Goal: Transaction & Acquisition: Subscribe to service/newsletter

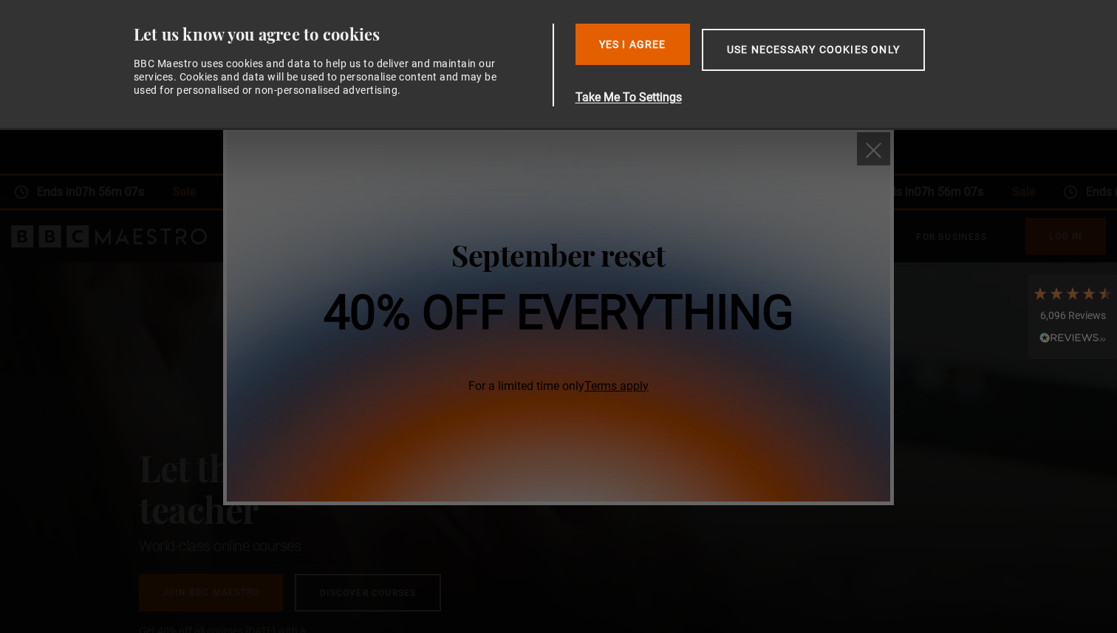
click at [681, 348] on div "September reset 40% off everything For a limited time only Terms apply" at bounding box center [559, 316] width 471 height 157
click at [686, 259] on h2 "September reset" at bounding box center [559, 255] width 471 height 35
click at [658, 52] on button "Yes I Agree" at bounding box center [633, 44] width 115 height 41
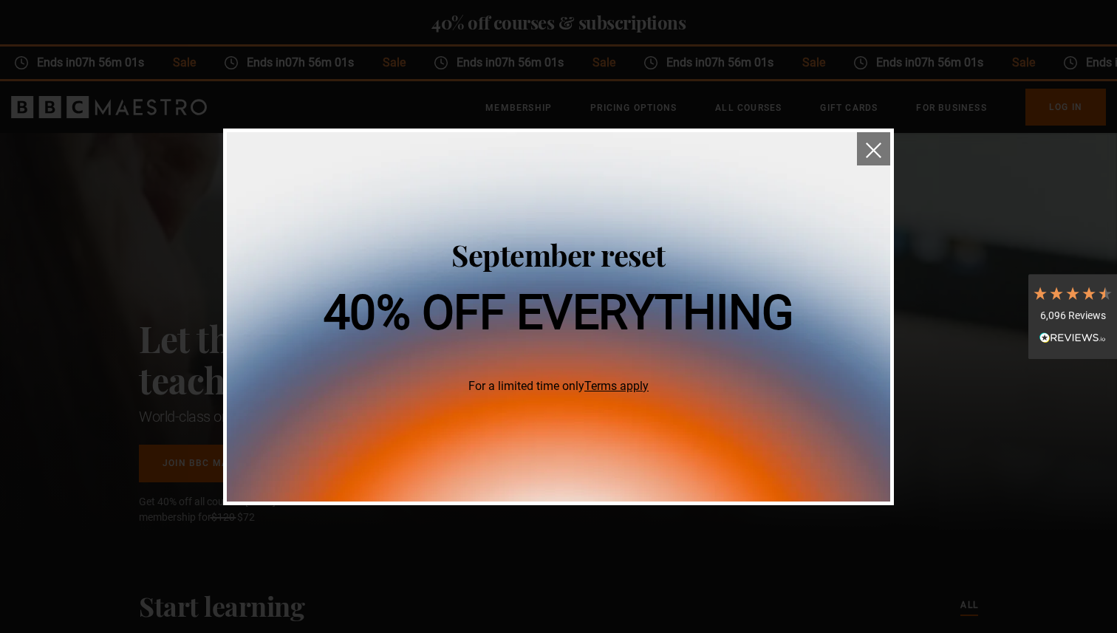
scroll to position [0, 194]
click at [598, 384] on link "Terms apply" at bounding box center [616, 386] width 64 height 14
click at [880, 151] on img "close" at bounding box center [874, 151] width 16 height 16
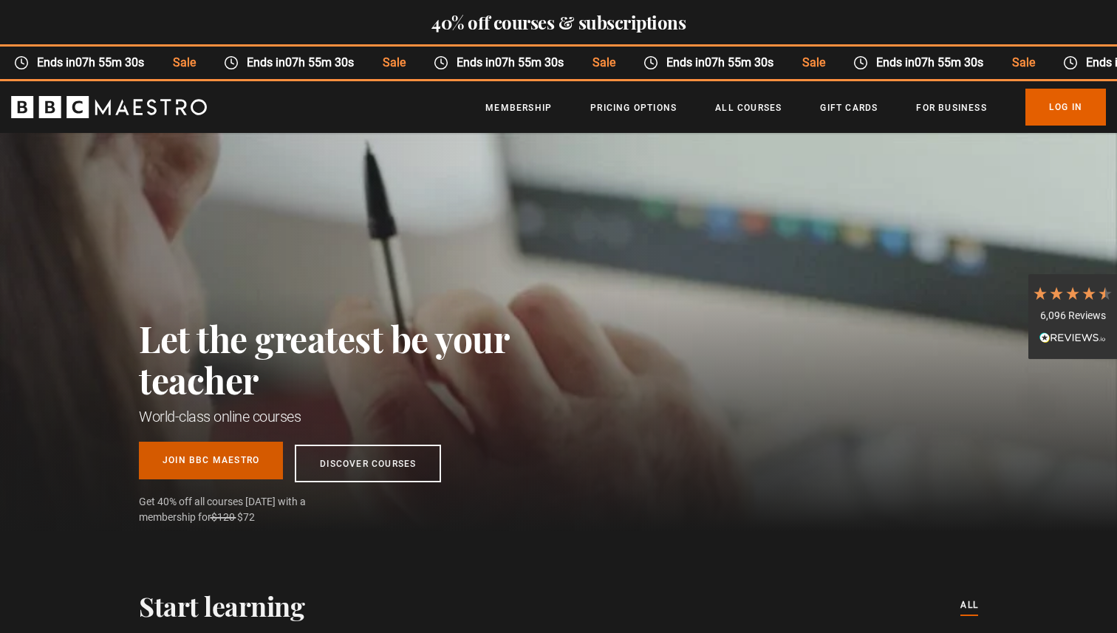
scroll to position [0, 774]
click at [250, 462] on link "Join BBC Maestro" at bounding box center [211, 461] width 144 height 38
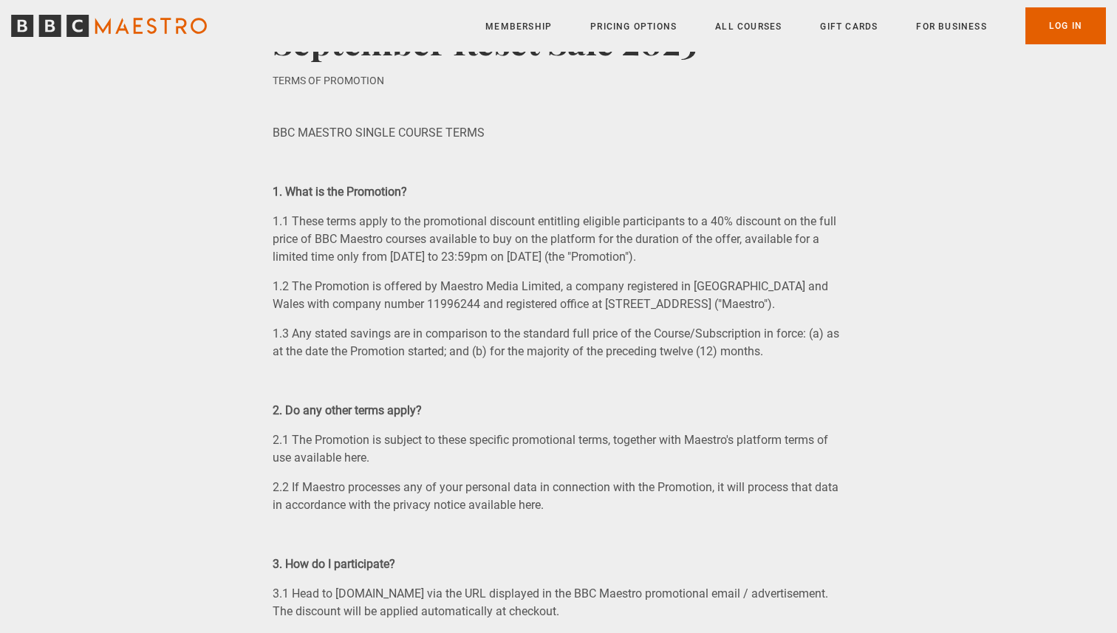
scroll to position [69, 0]
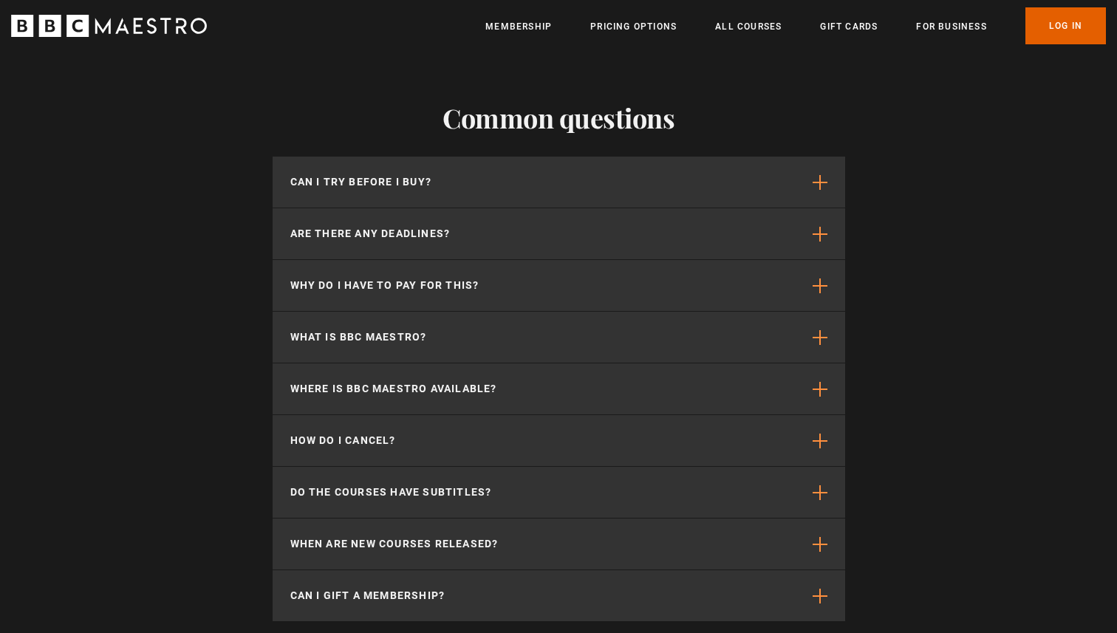
scroll to position [3921, 0]
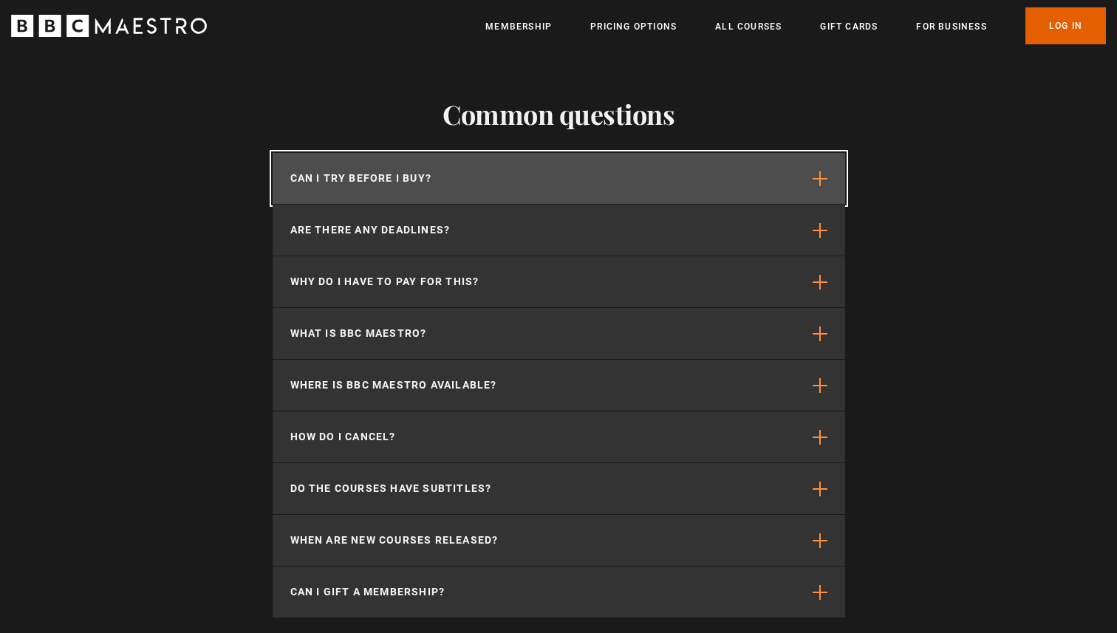
click at [811, 153] on button "Can I try before I buy?" at bounding box center [559, 178] width 573 height 51
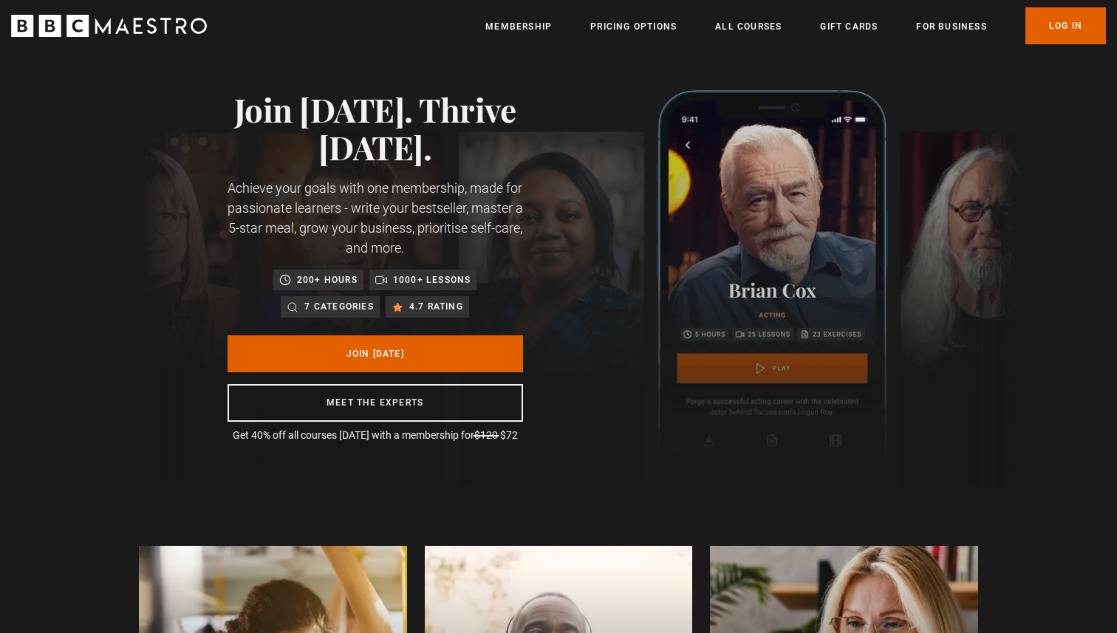
scroll to position [0, 0]
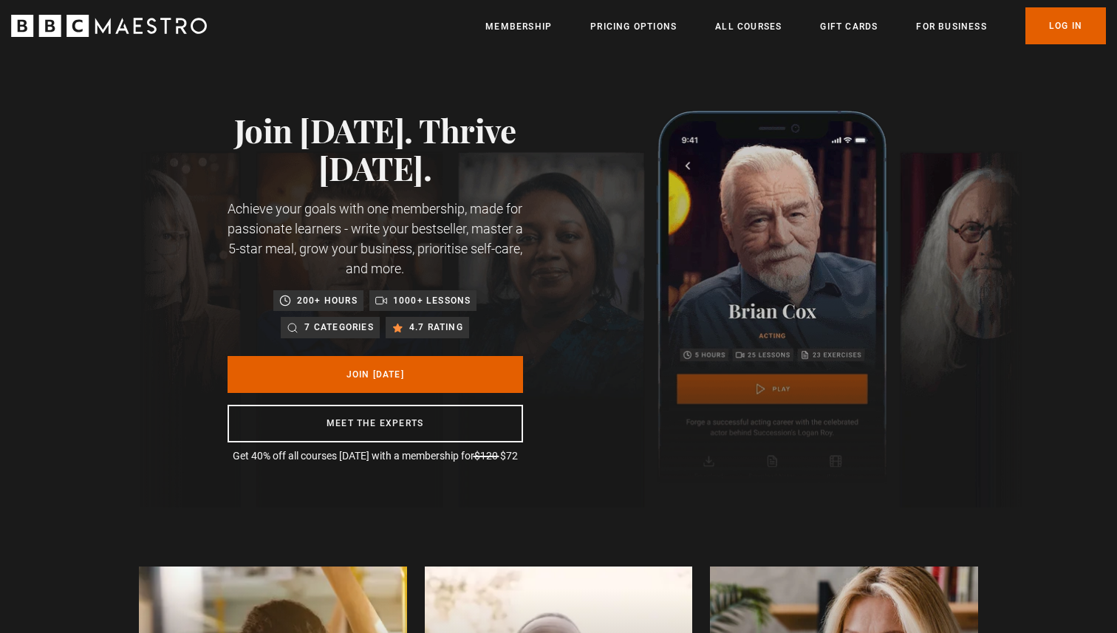
click at [537, 18] on li "Membership" at bounding box center [518, 26] width 66 height 18
click at [536, 27] on link "Membership" at bounding box center [518, 26] width 66 height 15
click at [443, 379] on link "Join Today" at bounding box center [376, 374] width 296 height 37
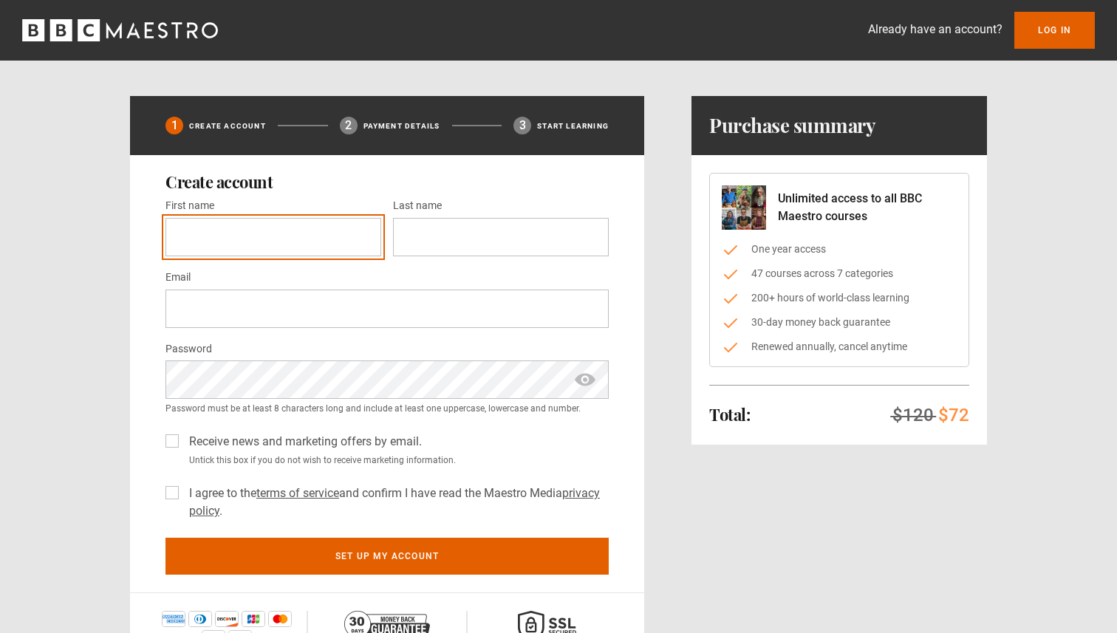
click at [250, 237] on input "First name *" at bounding box center [274, 237] width 216 height 38
type input "******"
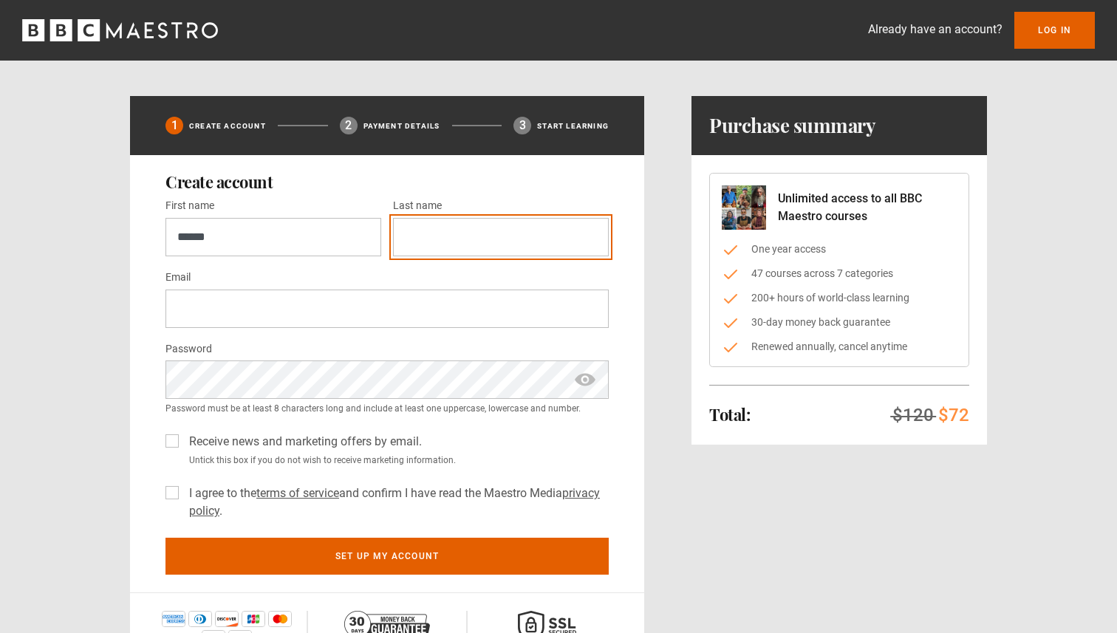
type input "**********"
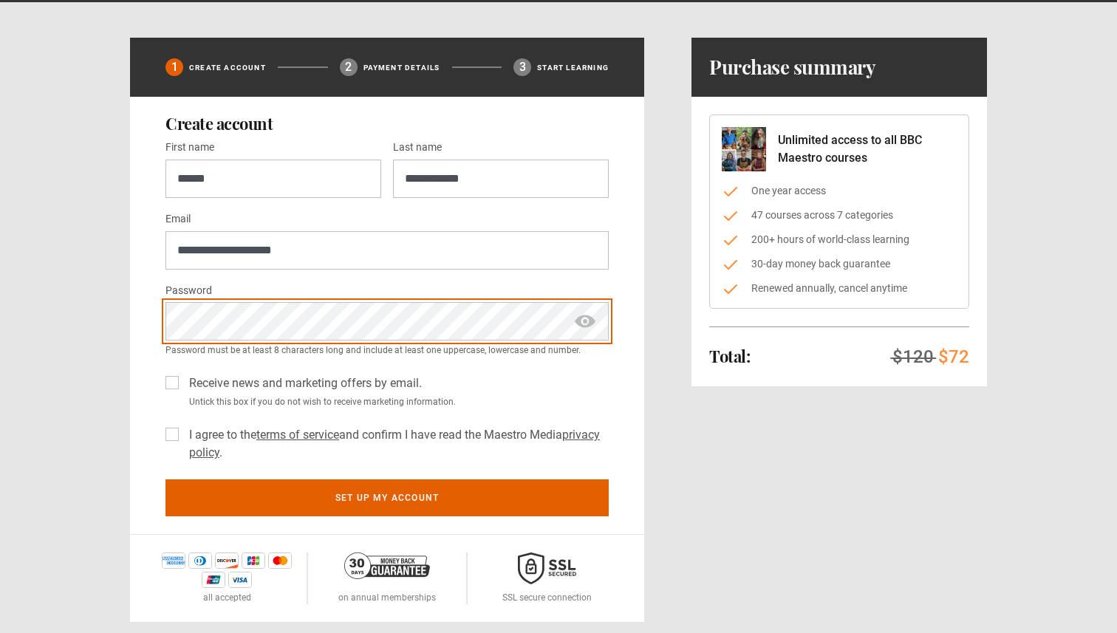
scroll to position [60, 0]
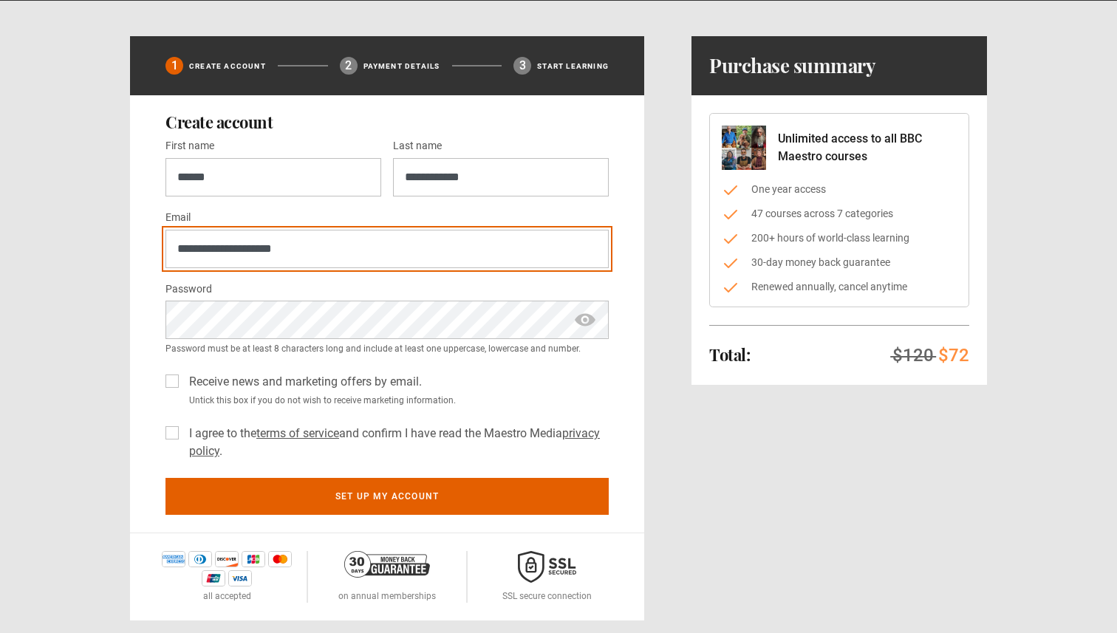
drag, startPoint x: 239, startPoint y: 249, endPoint x: 167, endPoint y: 250, distance: 72.4
click at [167, 250] on input "**********" at bounding box center [387, 249] width 443 height 38
click at [234, 247] on input "**********" at bounding box center [387, 249] width 443 height 38
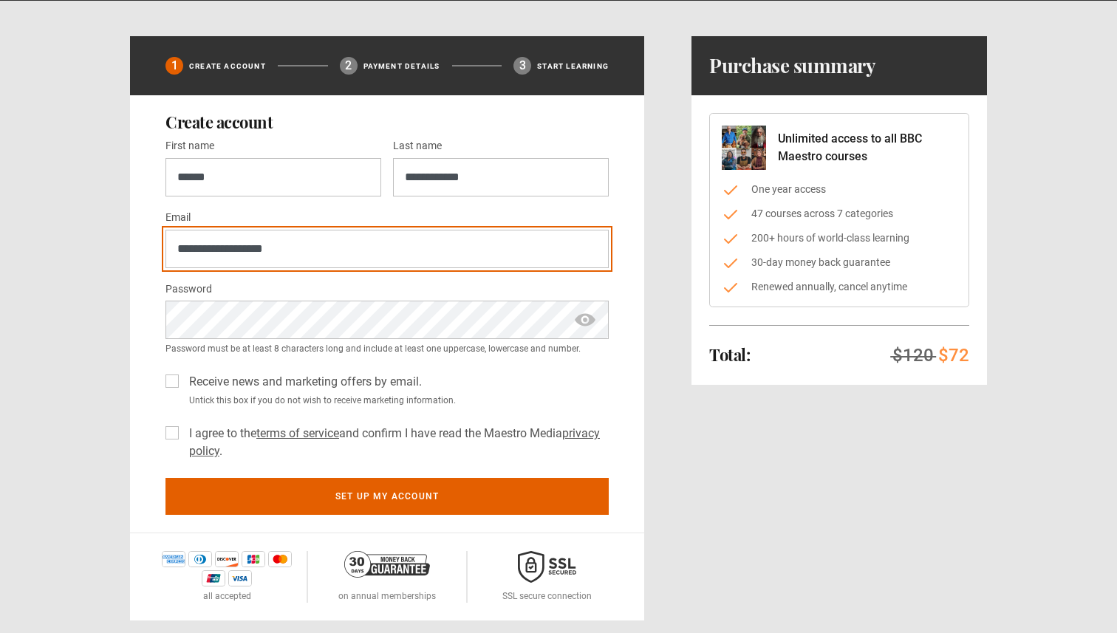
type input "**********"
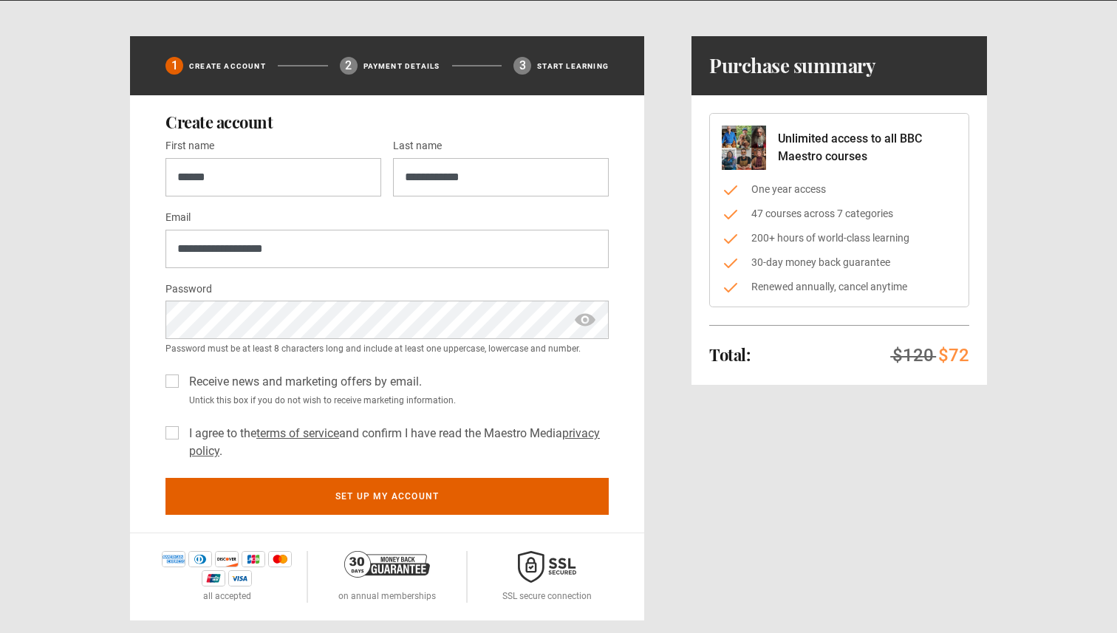
click at [482, 278] on div "**********" at bounding box center [387, 299] width 443 height 324
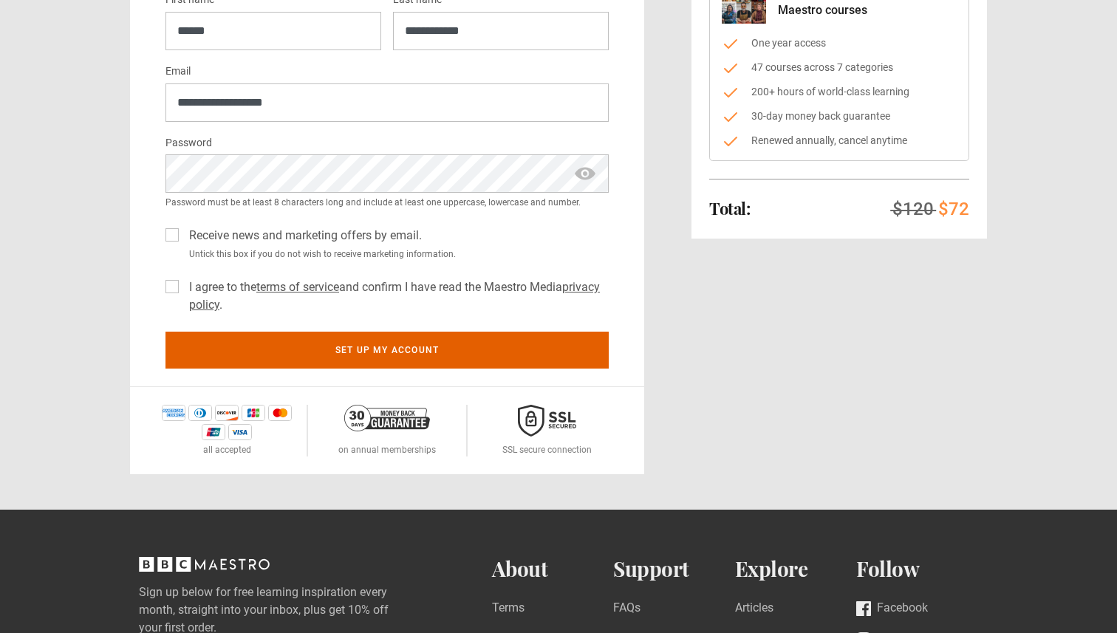
scroll to position [196, 0]
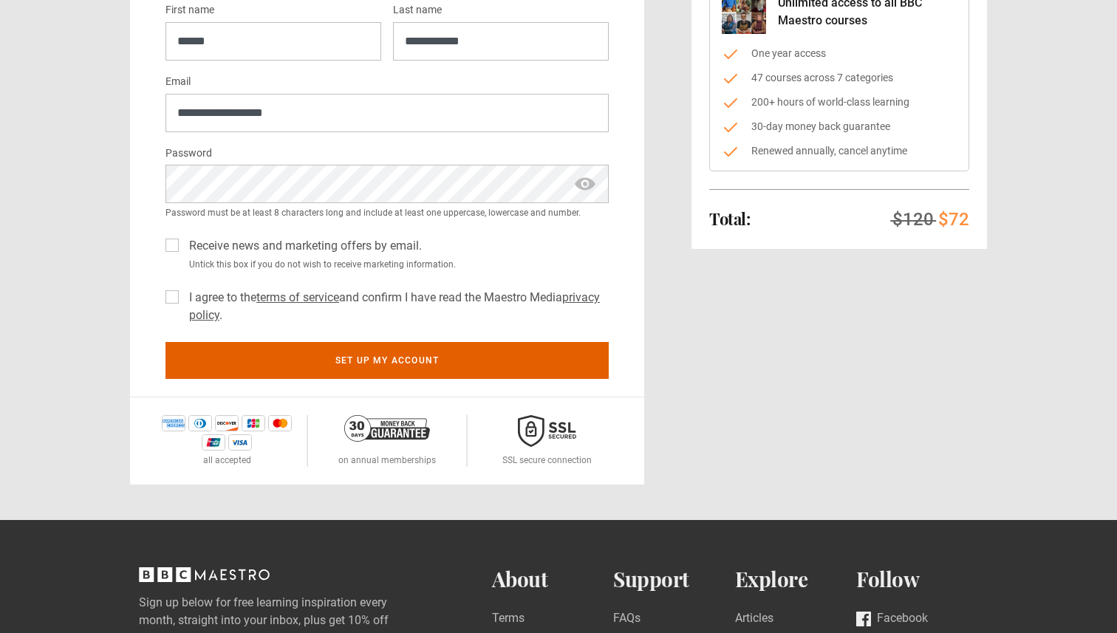
click at [183, 303] on label "I agree to the terms of service and confirm I have read the Maestro Media priva…" at bounding box center [396, 306] width 426 height 35
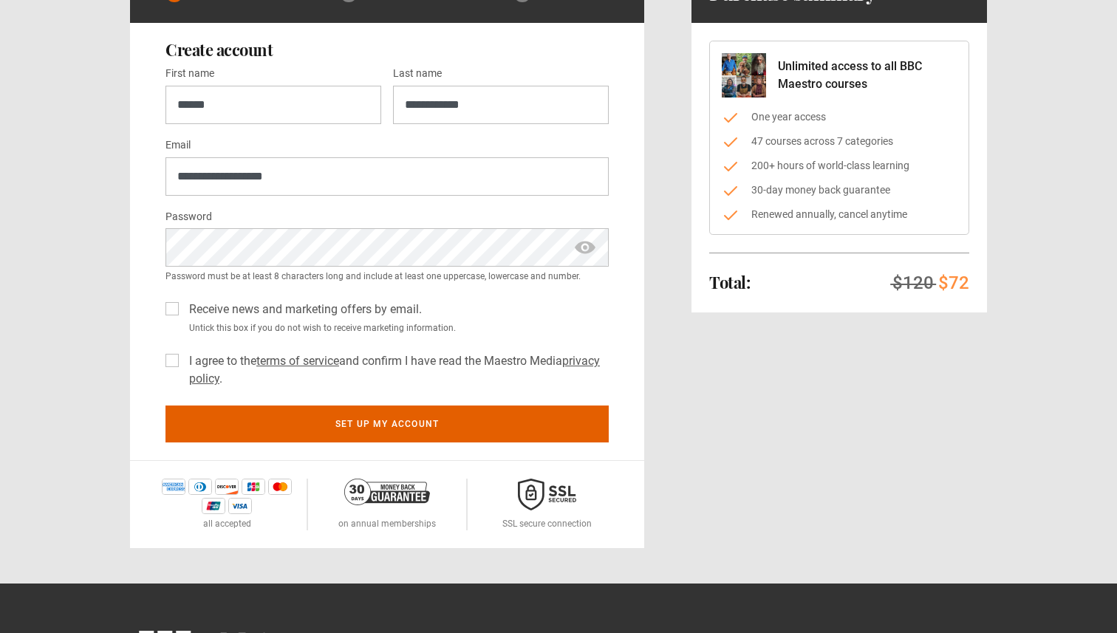
scroll to position [132, 0]
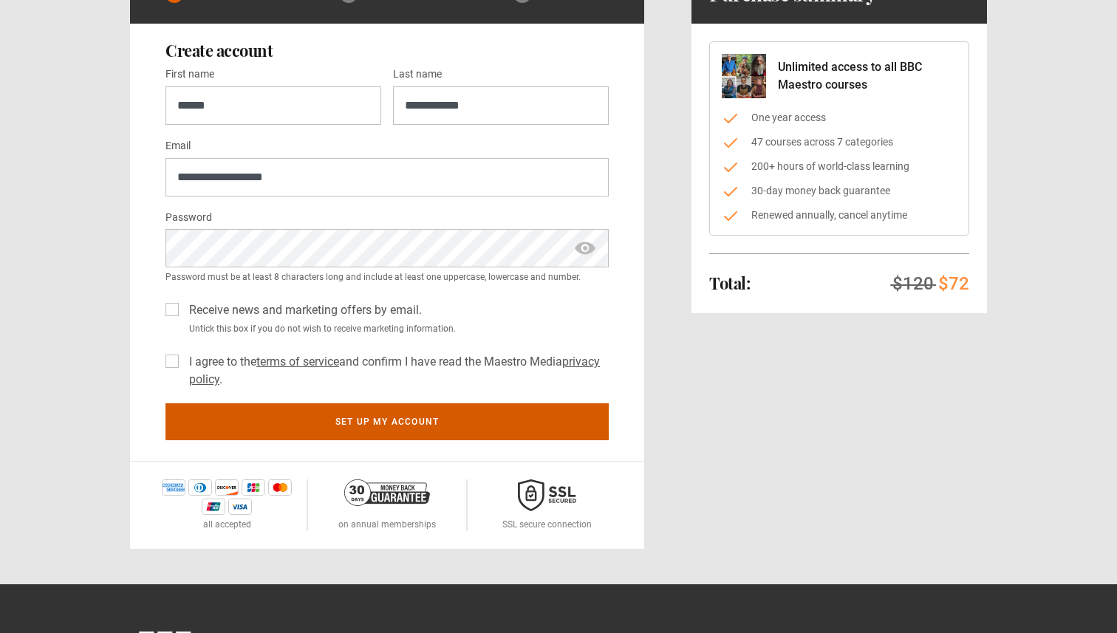
click at [409, 419] on button "Set up my account" at bounding box center [387, 421] width 443 height 37
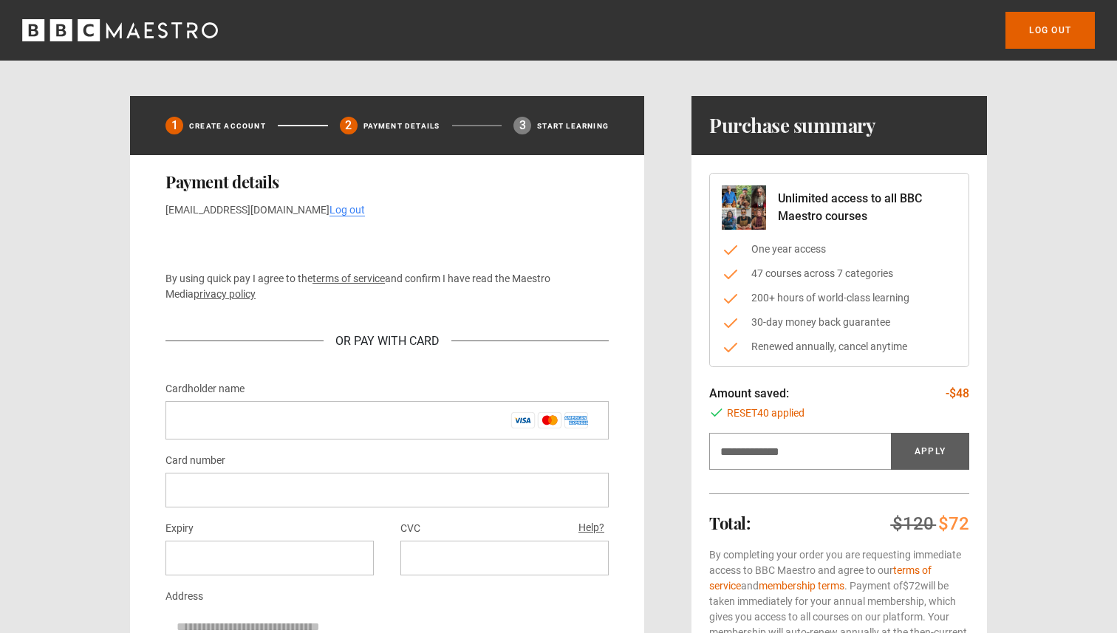
click at [440, 262] on div "By using quick pay I agree to the terms of service and confirm I have read the …" at bounding box center [387, 299] width 443 height 138
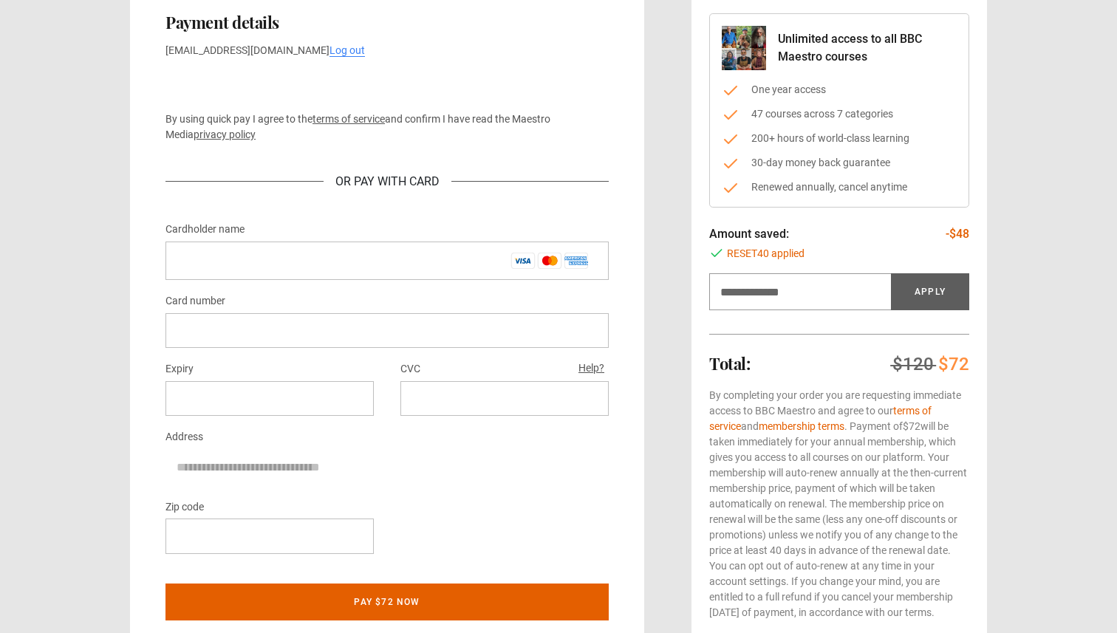
scroll to position [163, 0]
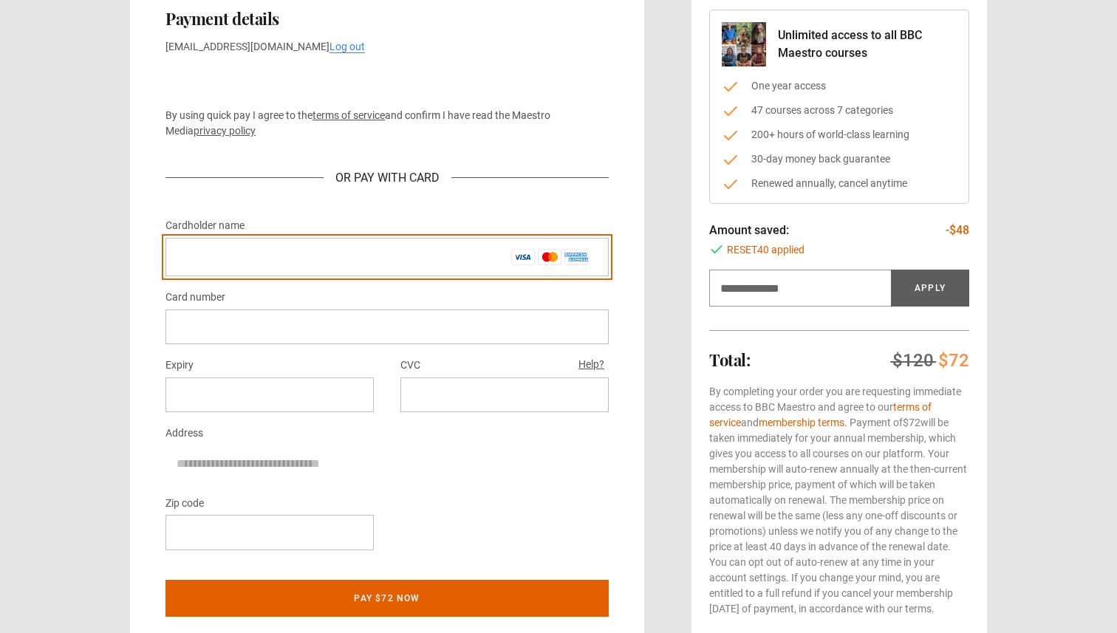
click at [434, 270] on input "Cardholder name *" at bounding box center [387, 257] width 443 height 38
type input "**********"
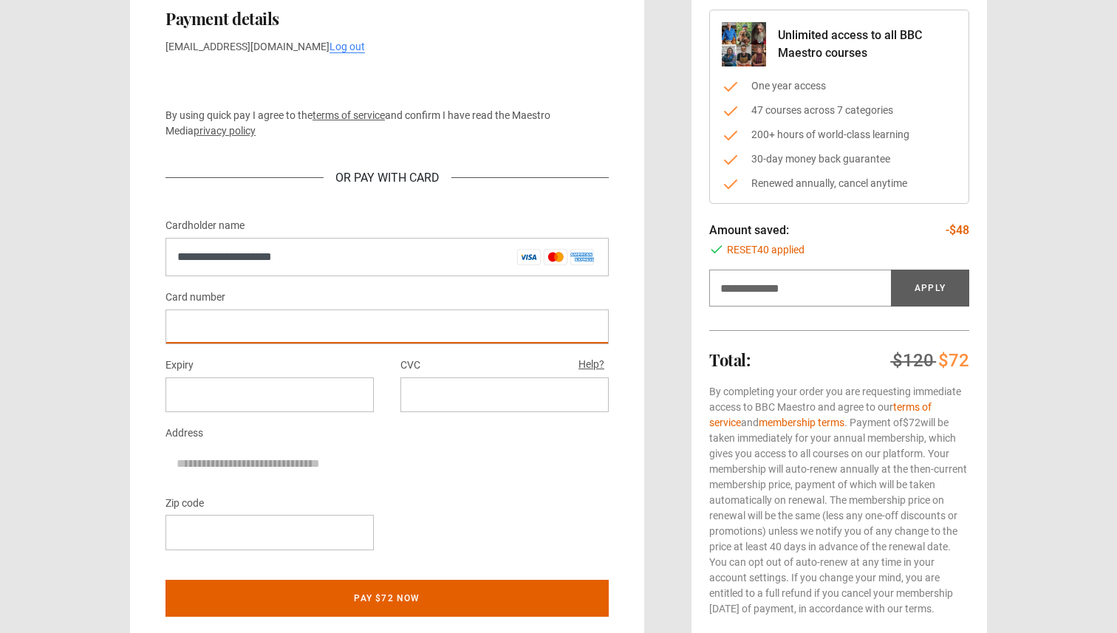
click at [597, 429] on div "Address" at bounding box center [387, 453] width 443 height 58
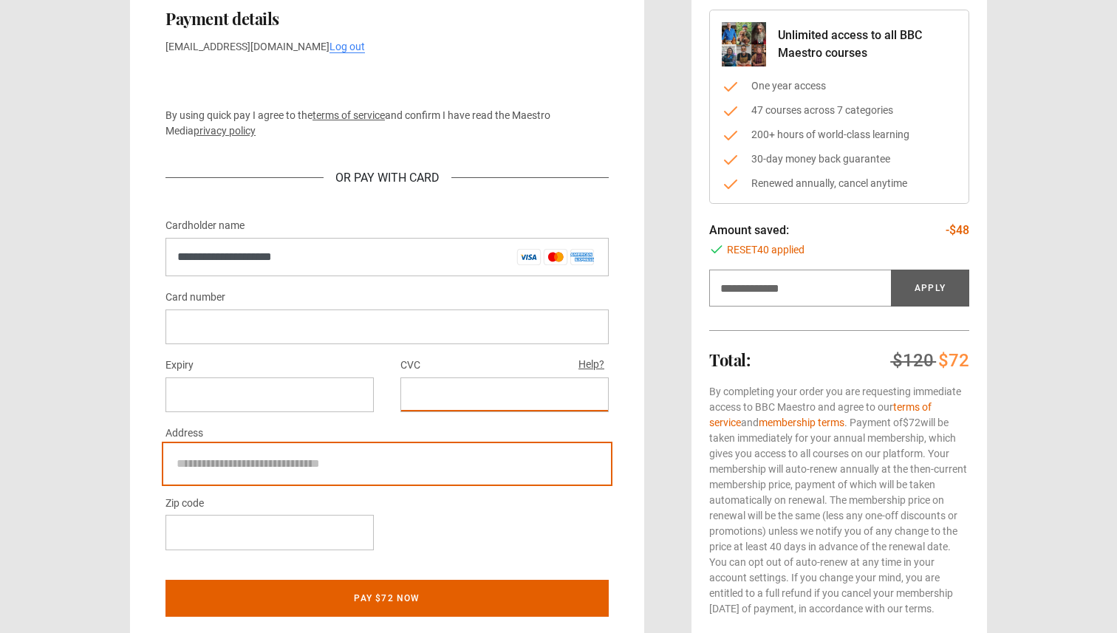
click at [210, 464] on input "Address" at bounding box center [387, 464] width 443 height 37
type input "**********"
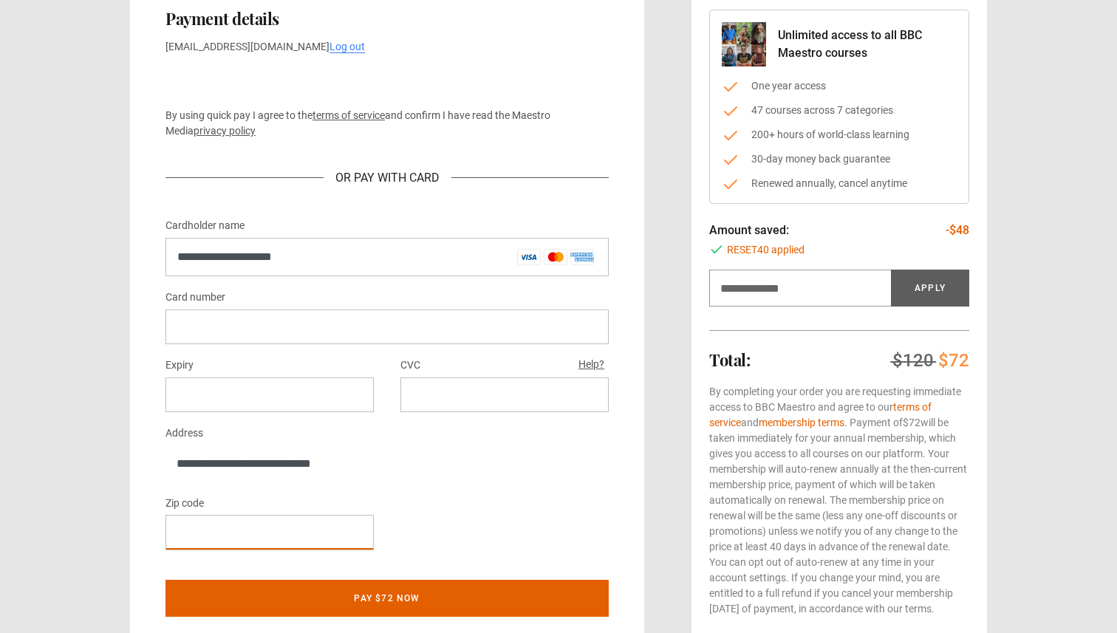
click at [467, 505] on div "Zip code" at bounding box center [387, 528] width 443 height 68
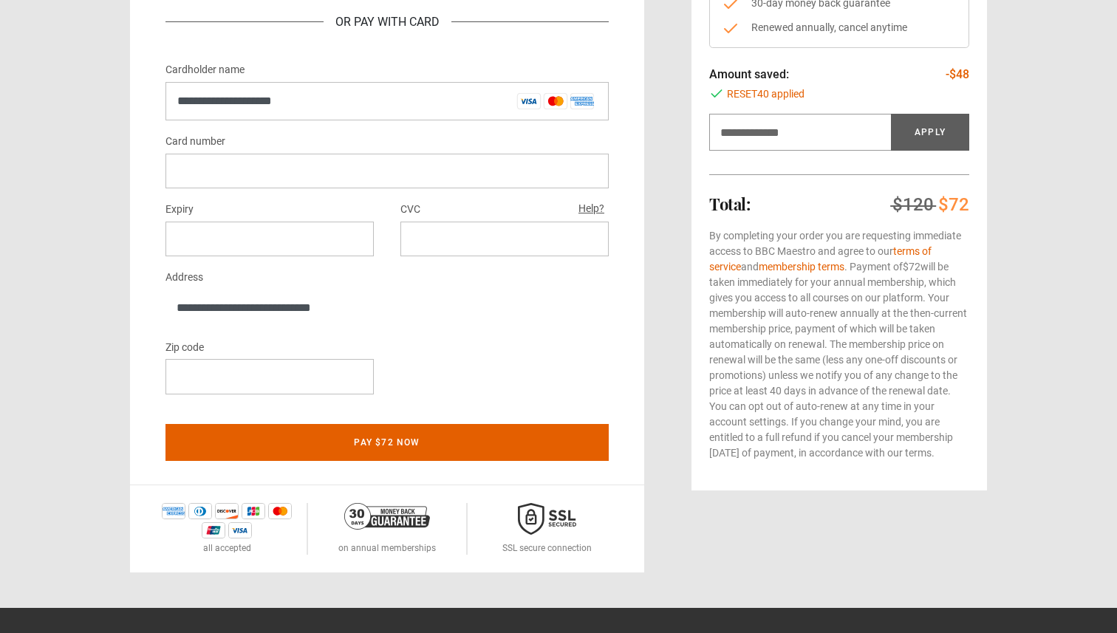
scroll to position [312, 0]
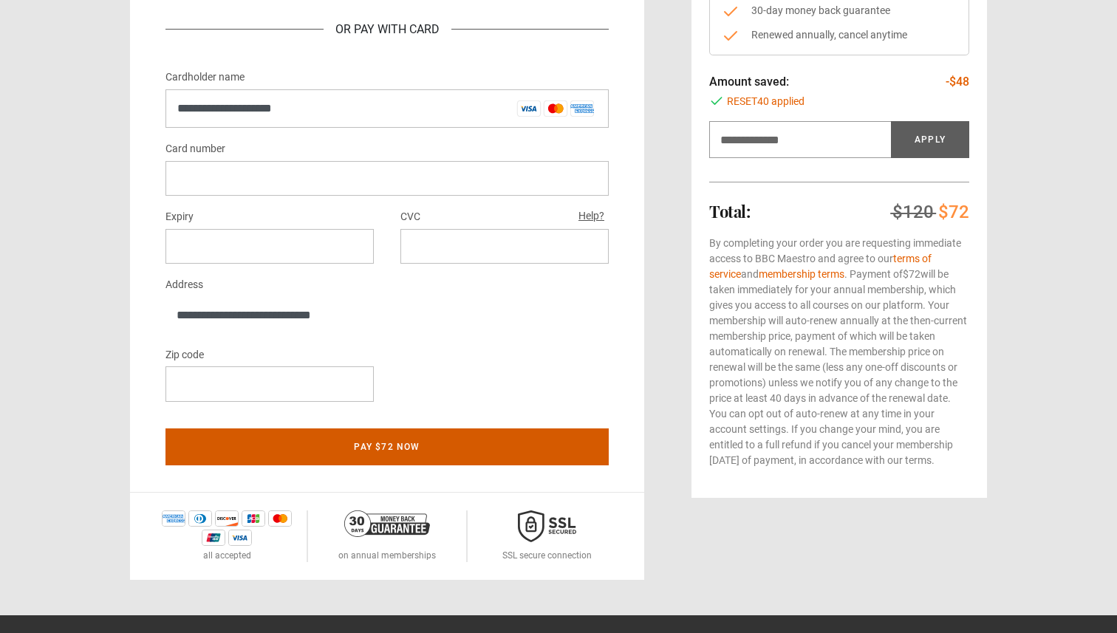
click at [454, 462] on button "Pay $72 now" at bounding box center [387, 447] width 443 height 37
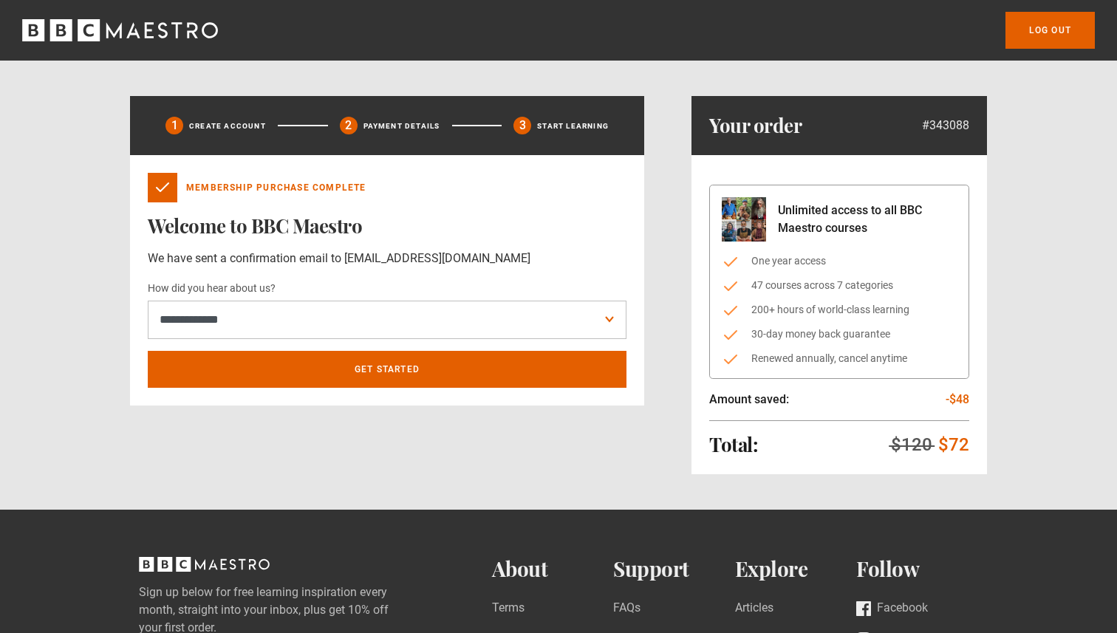
click at [461, 338] on div "**********" at bounding box center [387, 327] width 479 height 120
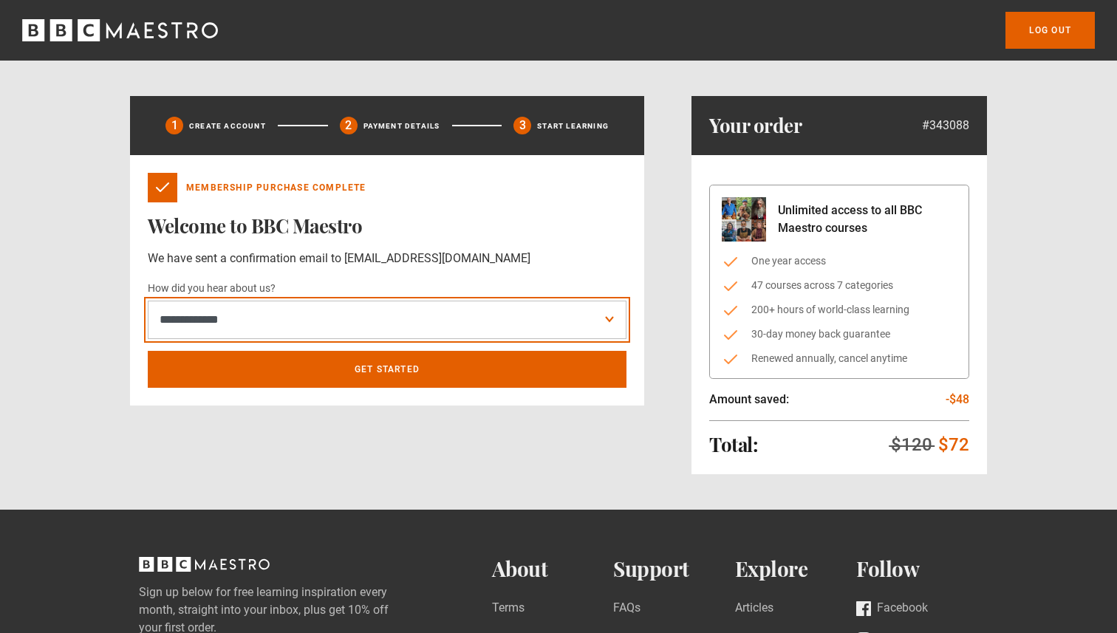
click at [484, 330] on select "**********" at bounding box center [387, 320] width 479 height 38
select select "******"
click at [148, 301] on select "**********" at bounding box center [387, 320] width 479 height 38
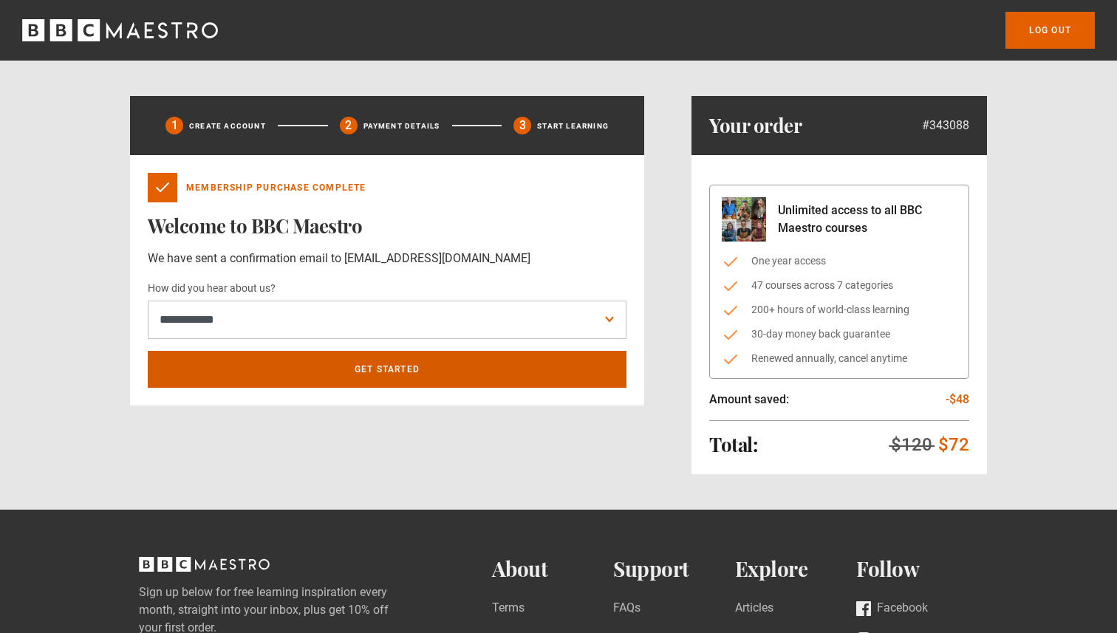
click at [409, 374] on link "Get Started" at bounding box center [387, 369] width 479 height 37
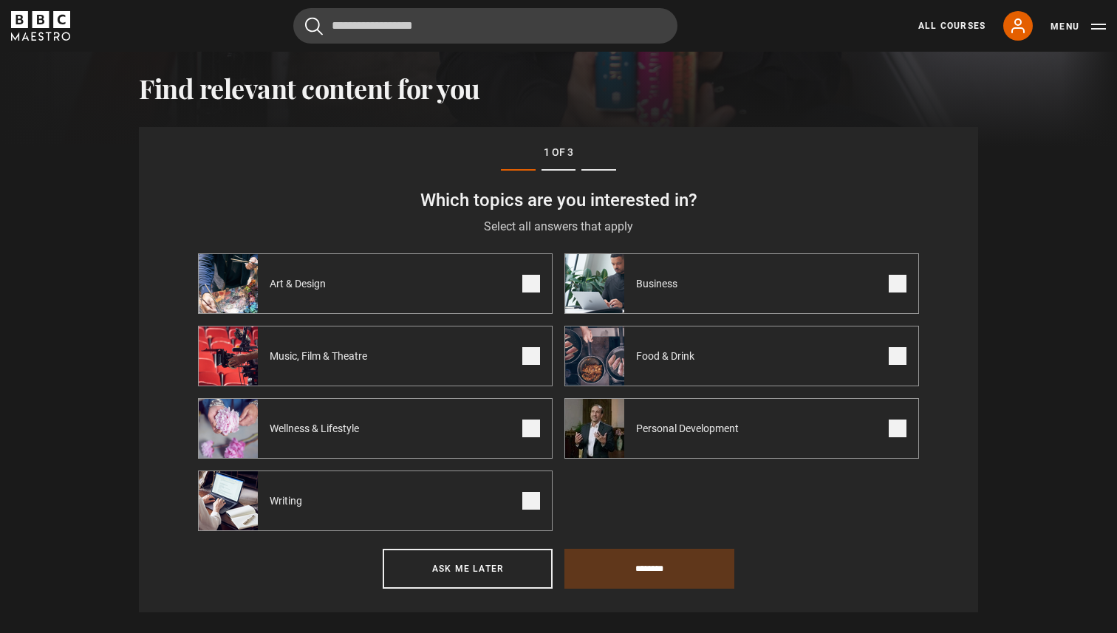
scroll to position [513, 0]
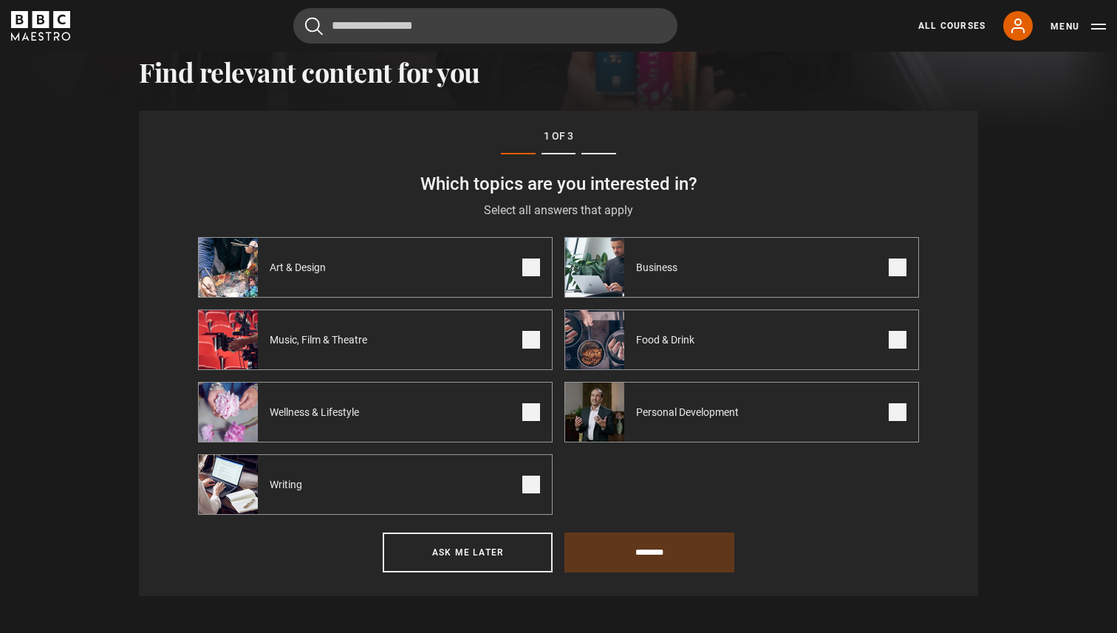
click at [528, 274] on span at bounding box center [531, 268] width 18 height 18
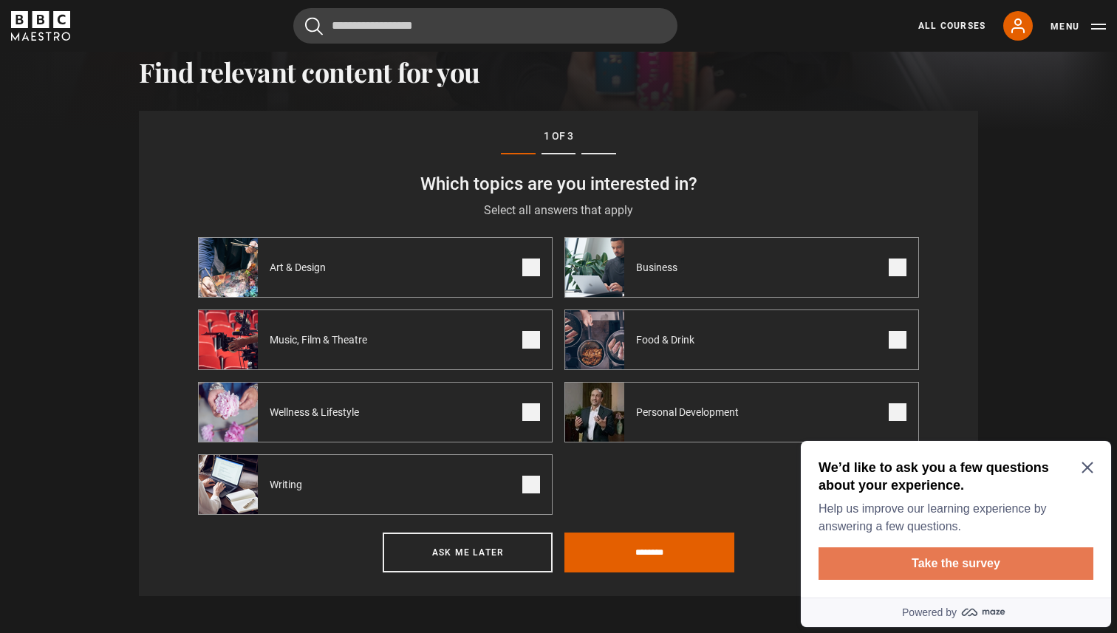
scroll to position [0, 0]
click at [918, 570] on button "Take the survey" at bounding box center [956, 564] width 275 height 33
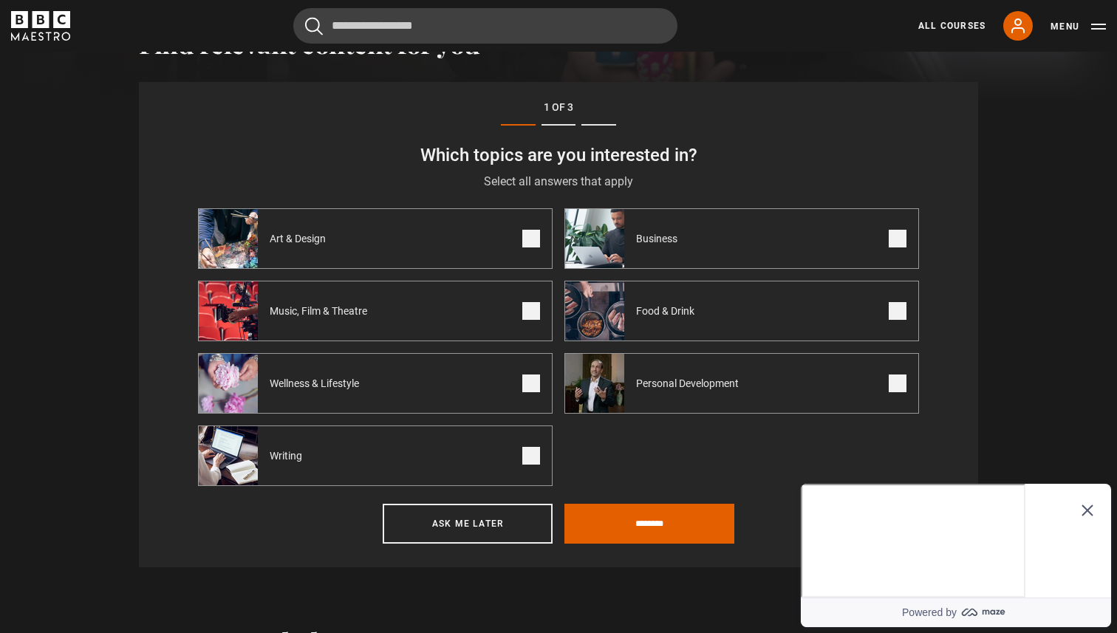
scroll to position [543, 0]
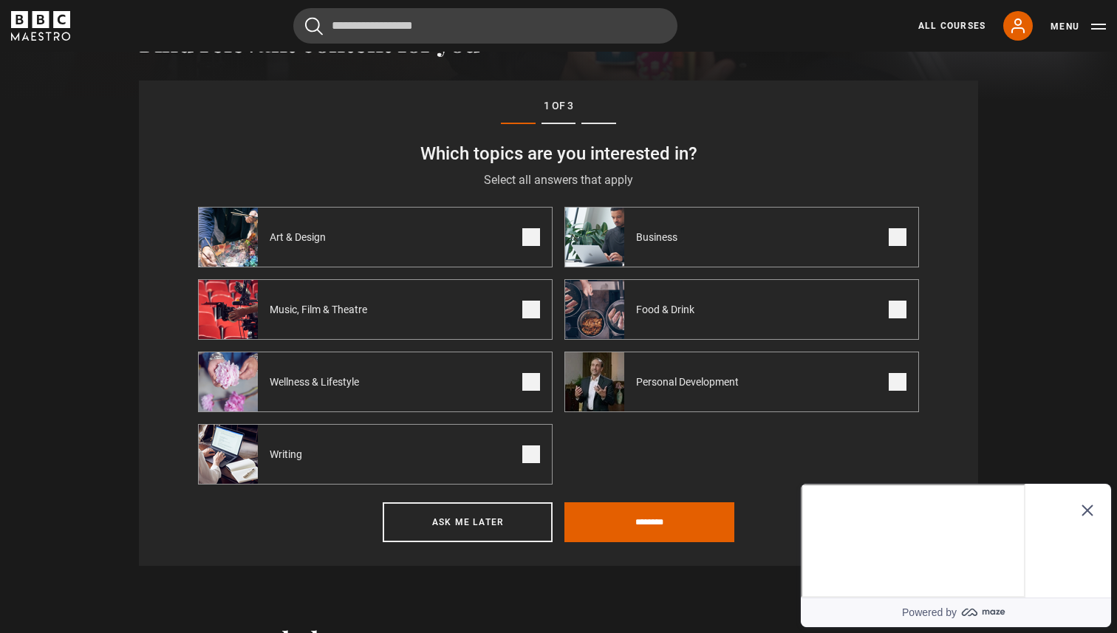
click at [1091, 505] on icon "Close Maze Prompt" at bounding box center [1088, 511] width 12 height 12
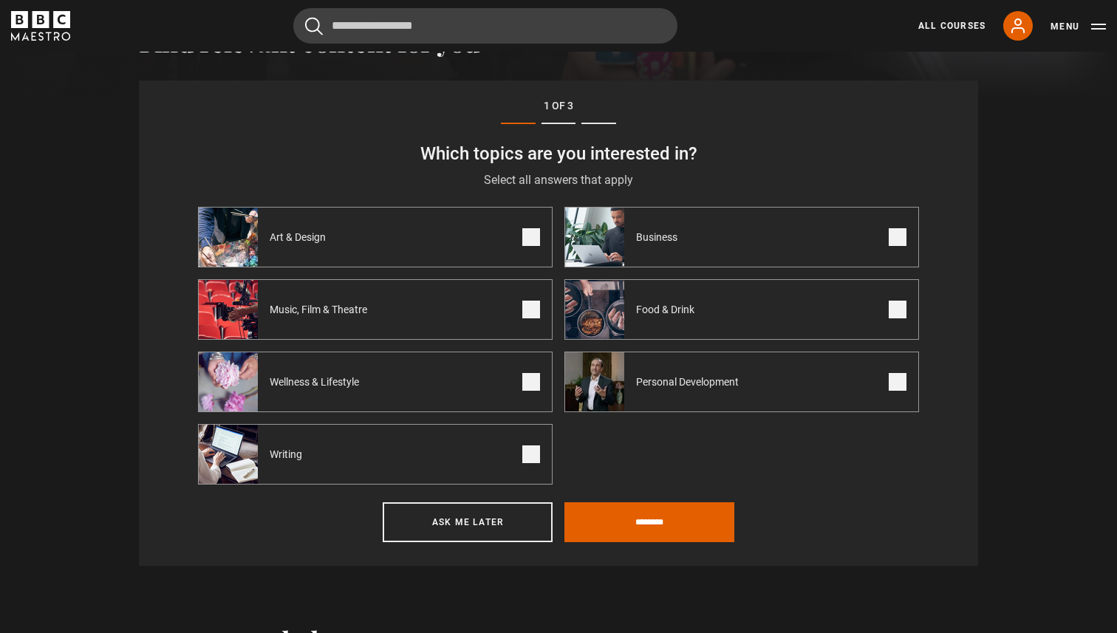
click at [894, 242] on span at bounding box center [898, 237] width 18 height 18
click at [887, 372] on label "Personal Development" at bounding box center [742, 382] width 355 height 61
click at [511, 473] on label "Writing" at bounding box center [375, 454] width 355 height 61
click at [531, 396] on label "Wellness & Lifestyle" at bounding box center [375, 382] width 355 height 61
click at [522, 316] on span at bounding box center [531, 310] width 18 height 18
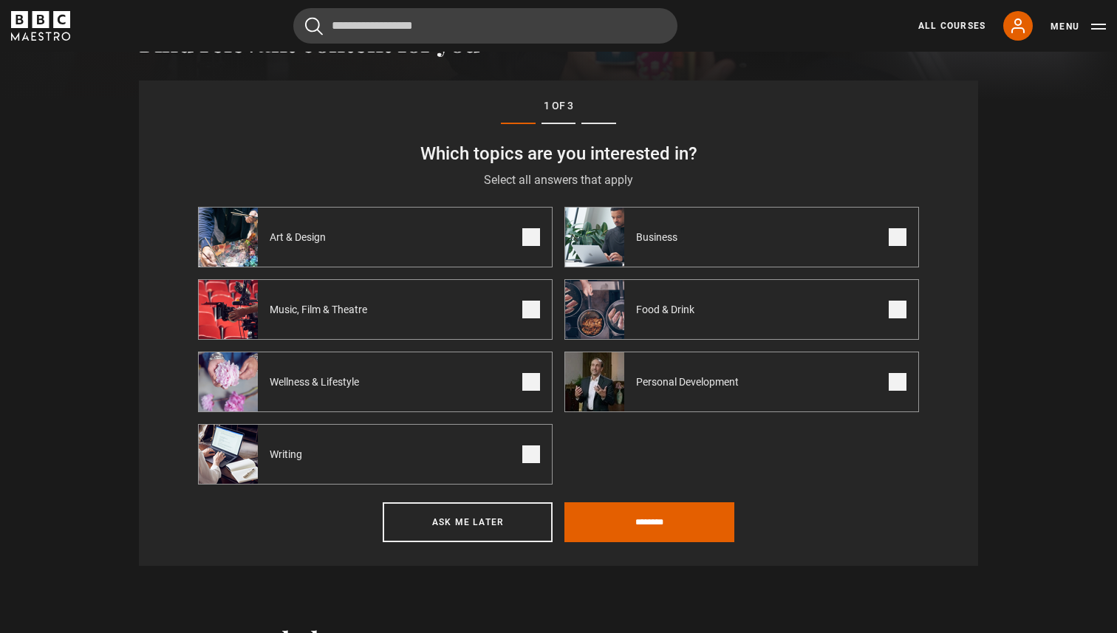
click at [891, 309] on span at bounding box center [898, 310] width 18 height 18
click at [703, 519] on input "********" at bounding box center [650, 522] width 170 height 40
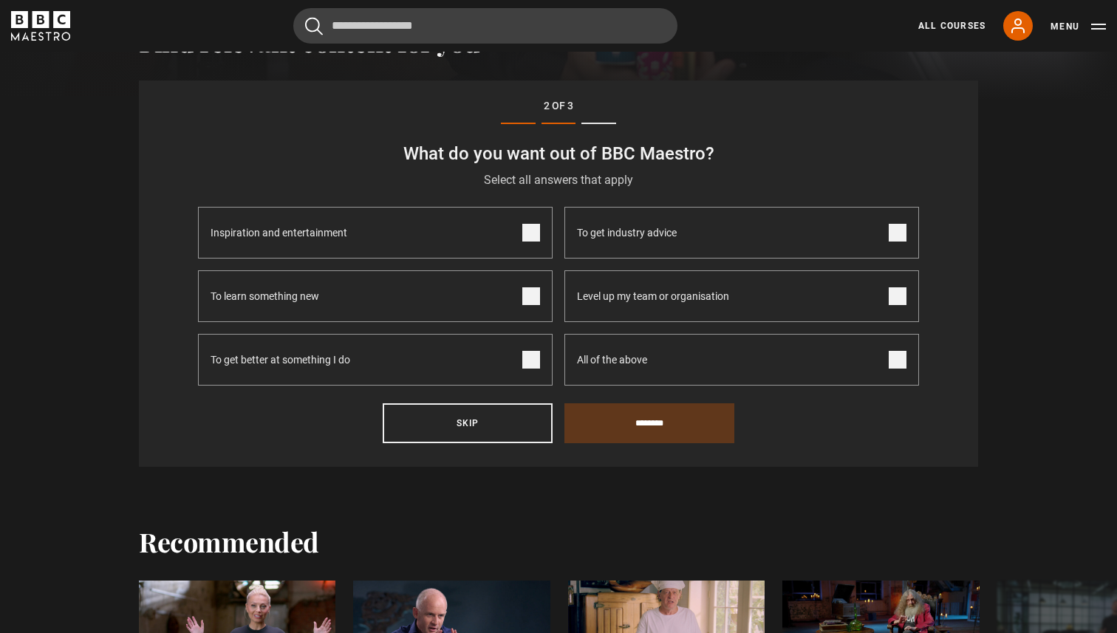
scroll to position [513, 0]
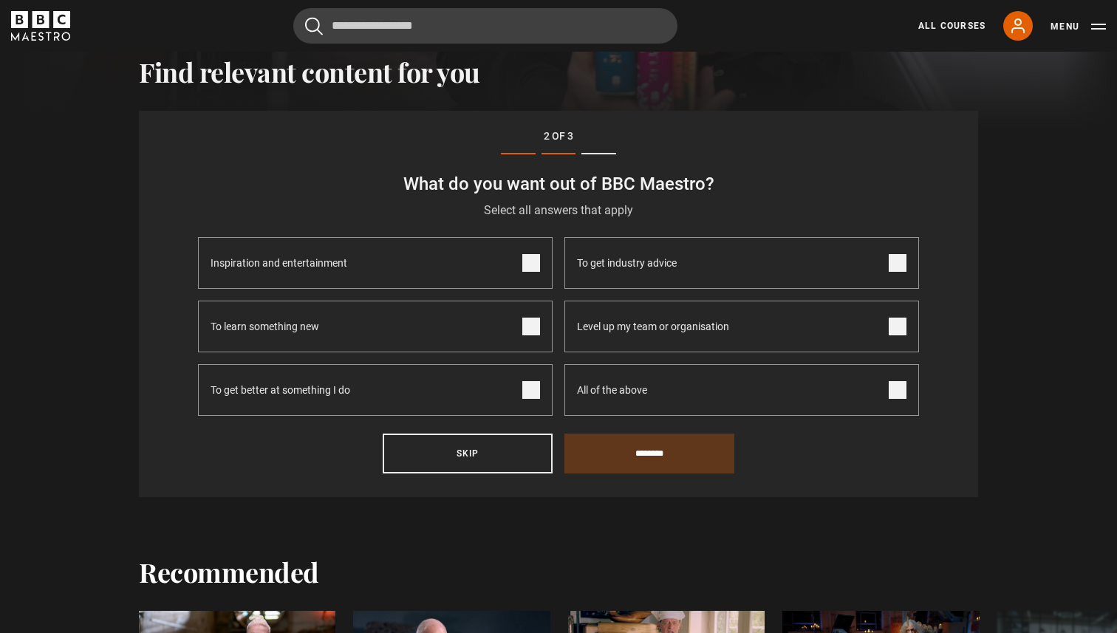
click at [515, 322] on label "To learn something new" at bounding box center [375, 327] width 355 height 52
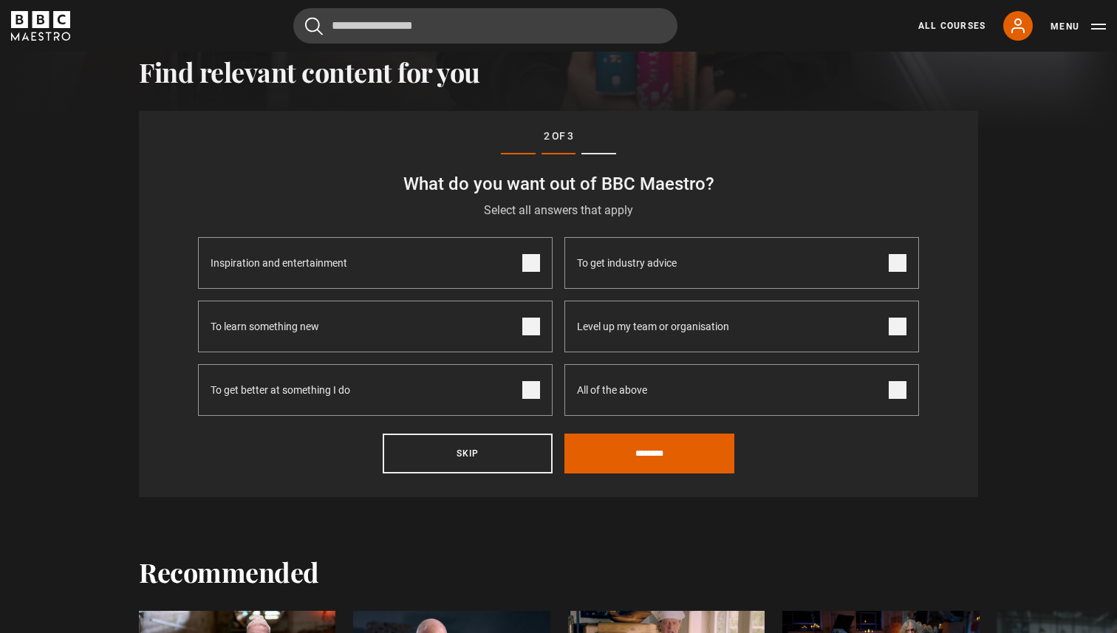
click at [533, 268] on span at bounding box center [531, 263] width 18 height 18
click at [839, 245] on label "To get industry advice" at bounding box center [742, 263] width 355 height 52
click at [847, 319] on label "Level up my team or organisation" at bounding box center [742, 327] width 355 height 52
click at [890, 381] on span at bounding box center [898, 390] width 18 height 18
click at [673, 460] on input "********" at bounding box center [650, 454] width 170 height 40
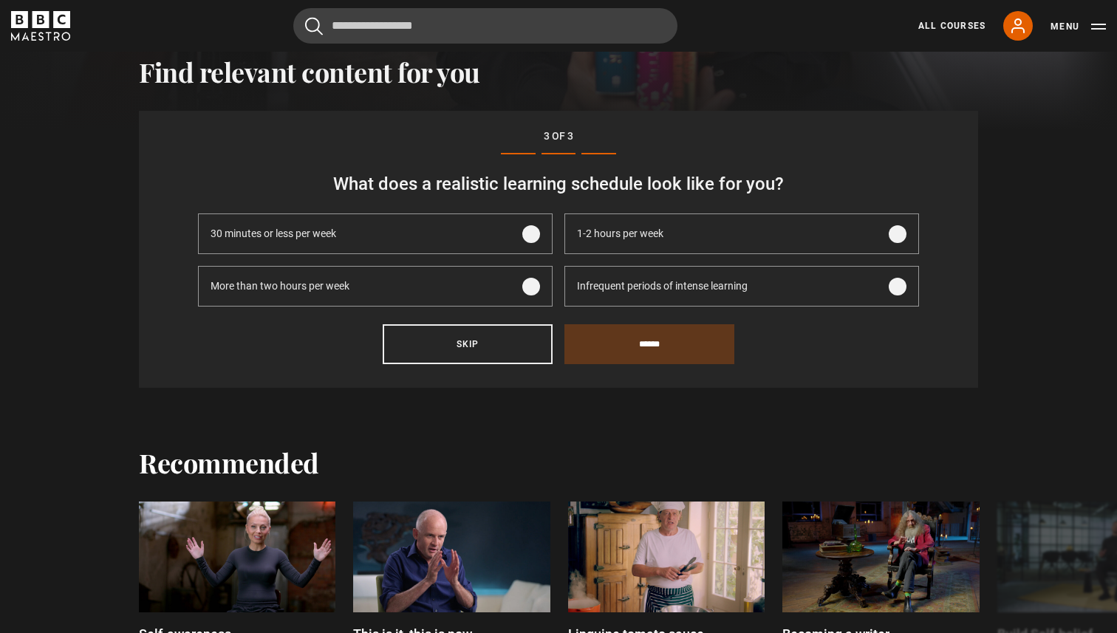
click at [746, 287] on span "Infrequent periods of intense learning" at bounding box center [662, 287] width 171 height 16
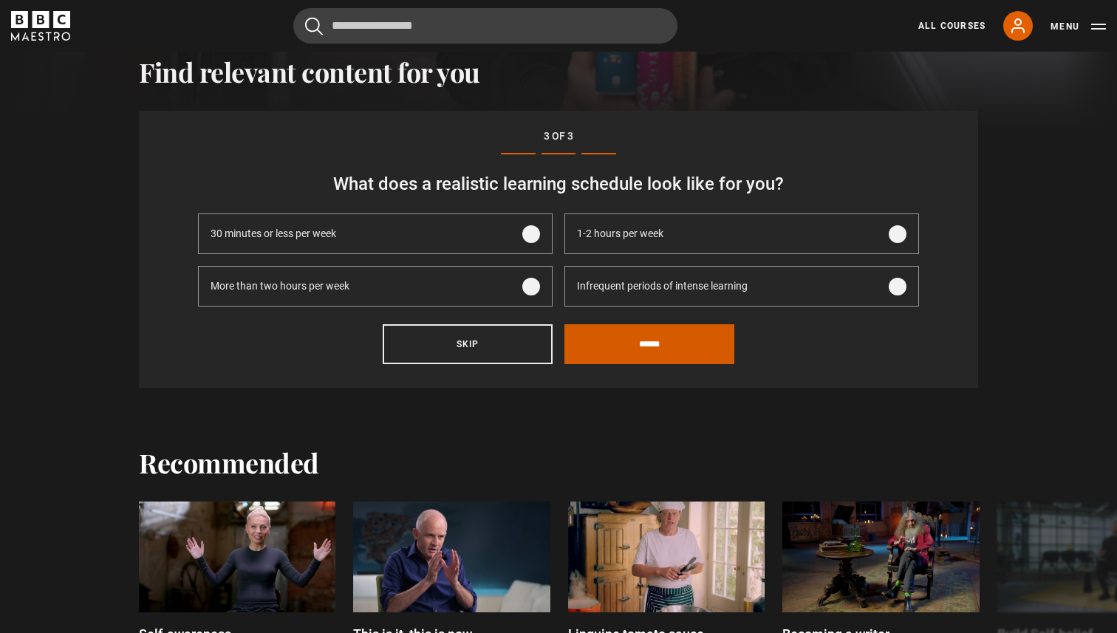
click at [683, 344] on input "******" at bounding box center [650, 344] width 170 height 40
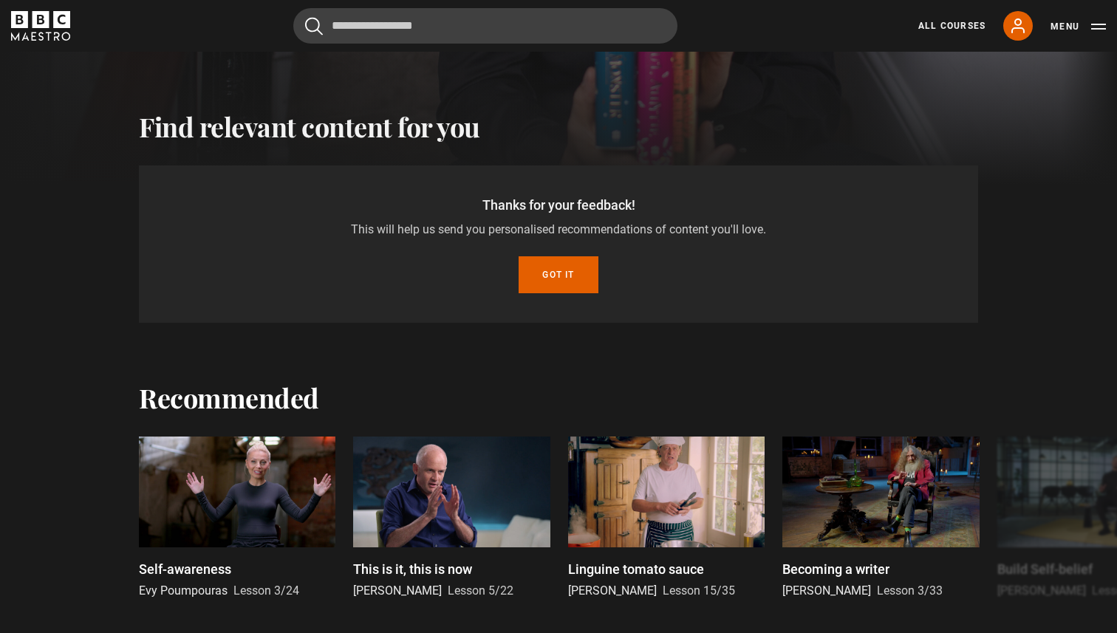
scroll to position [458, 0]
click at [579, 273] on button "Got it" at bounding box center [558, 274] width 79 height 37
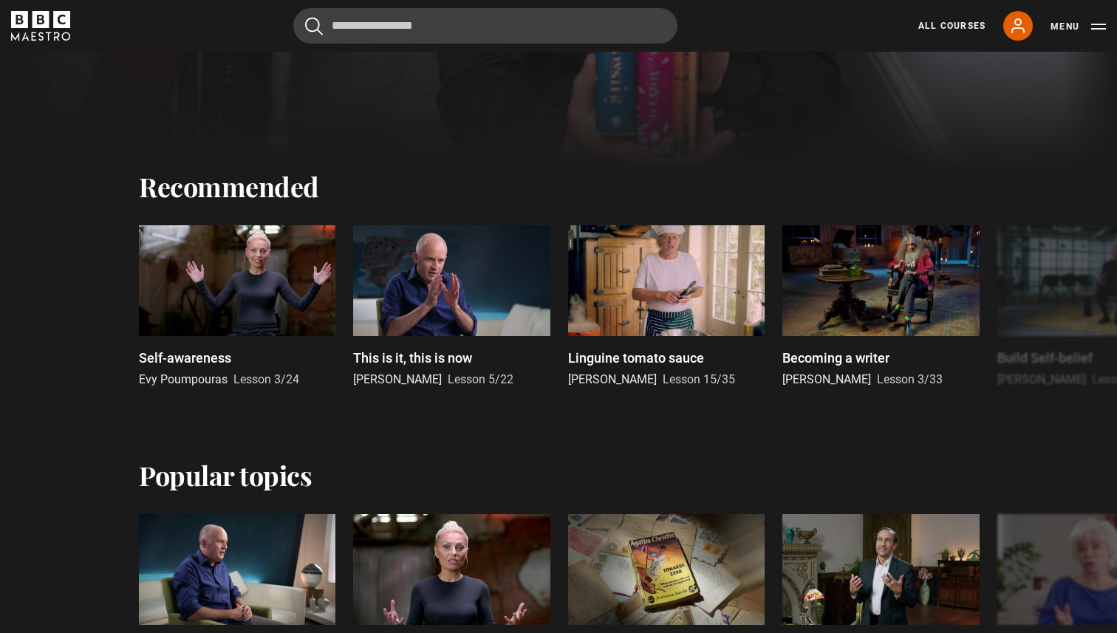
scroll to position [451, 0]
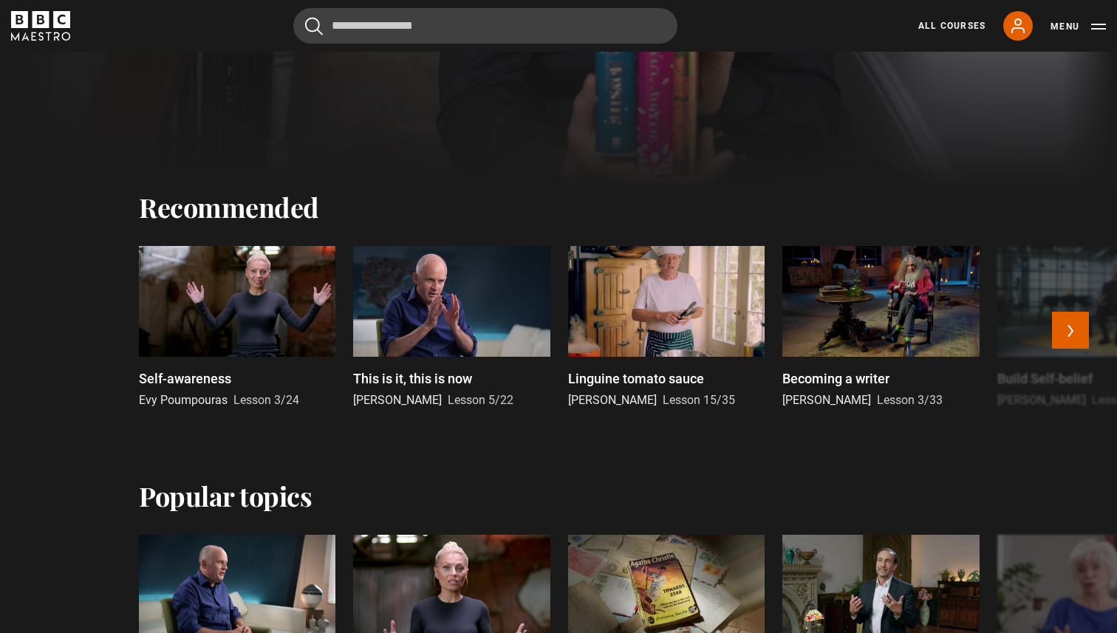
click at [855, 332] on div at bounding box center [880, 301] width 197 height 111
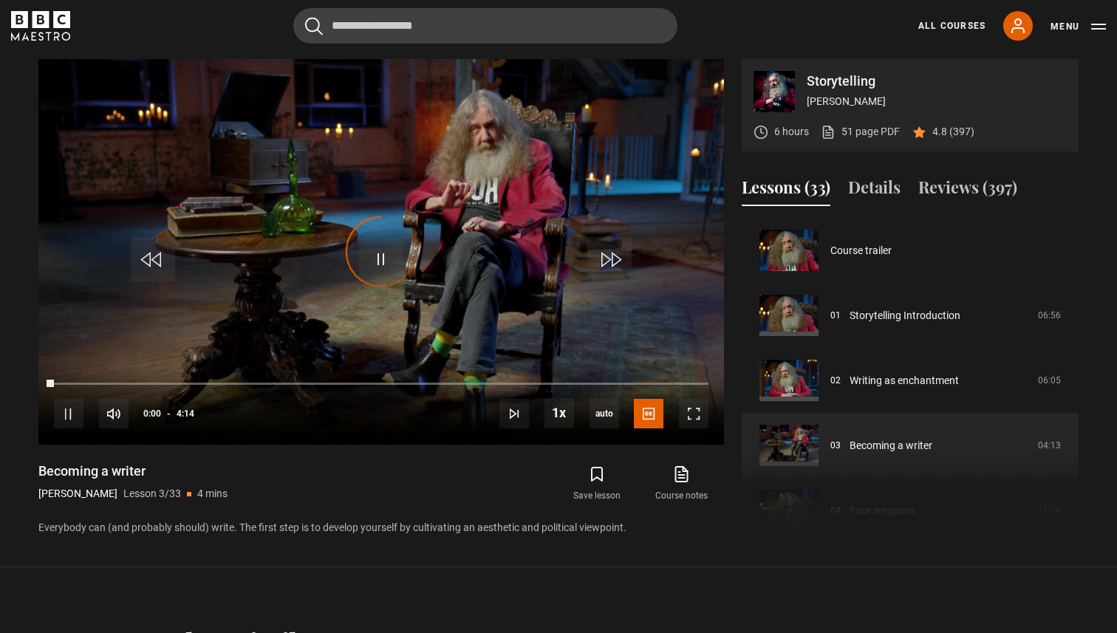
scroll to position [171, 0]
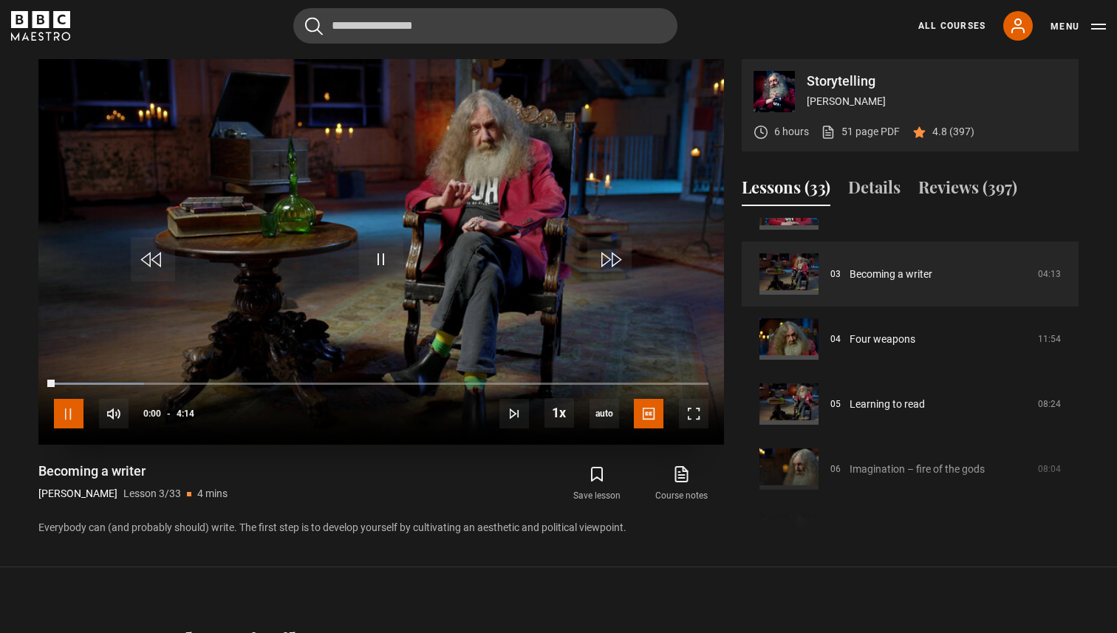
click at [72, 409] on span "Video Player" at bounding box center [69, 414] width 30 height 30
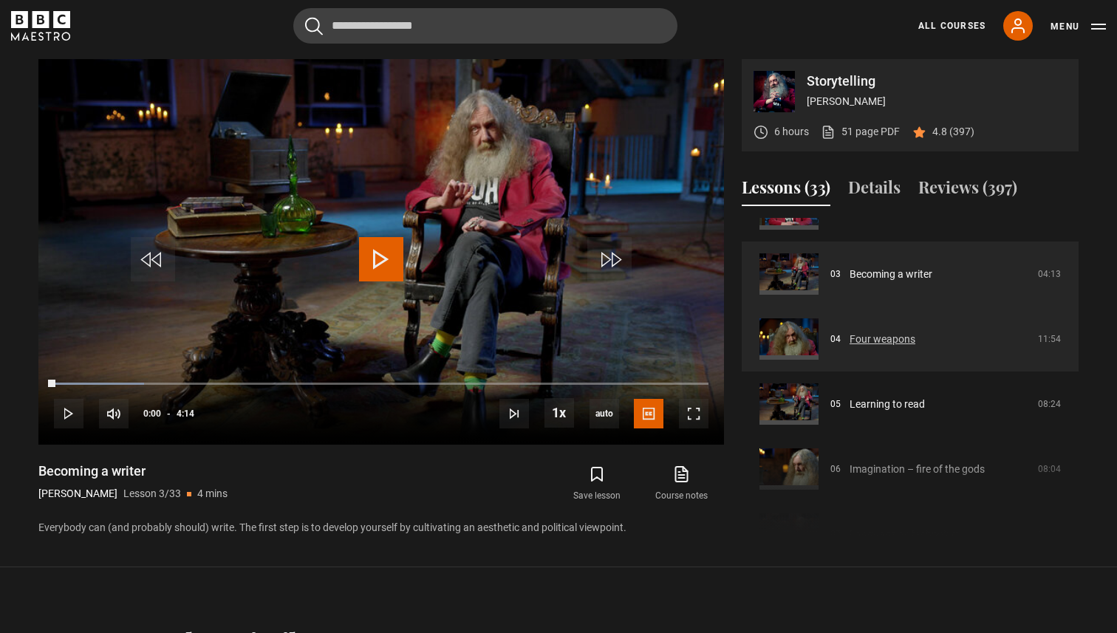
scroll to position [0, 0]
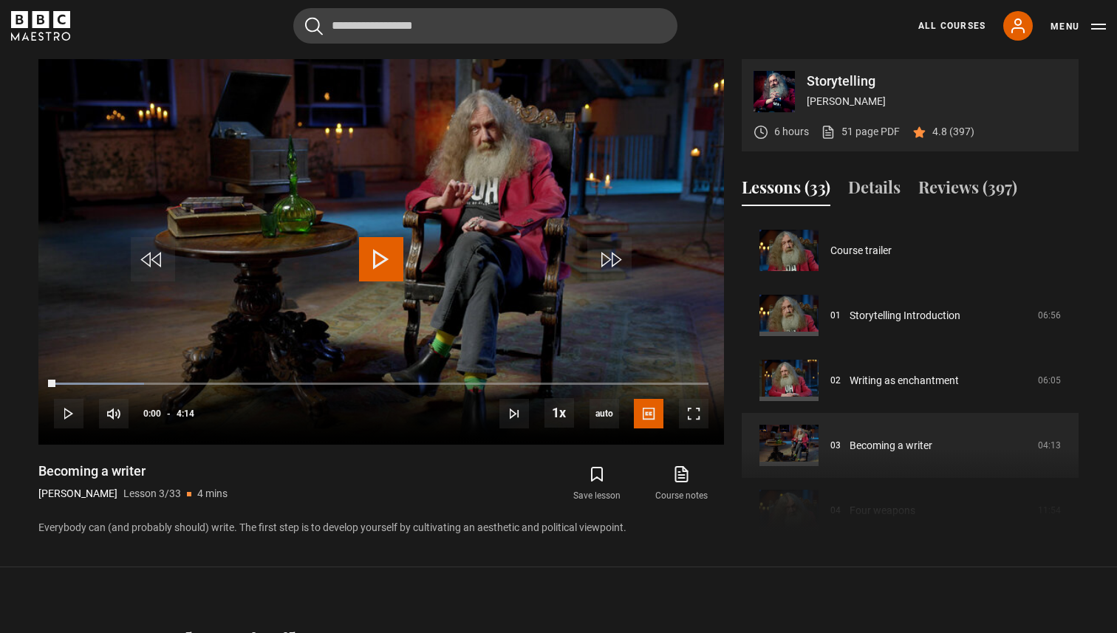
click at [856, 80] on p "Storytelling" at bounding box center [937, 81] width 260 height 13
click at [792, 133] on p "6 hours" at bounding box center [791, 132] width 35 height 16
click at [887, 198] on button "Details" at bounding box center [874, 190] width 52 height 31
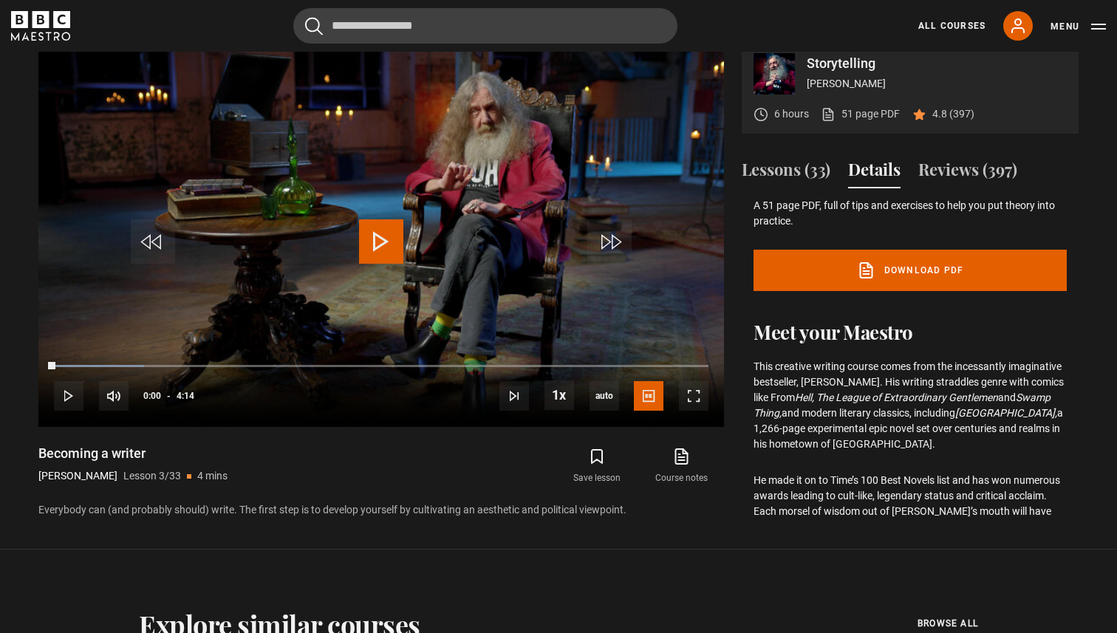
scroll to position [663, 0]
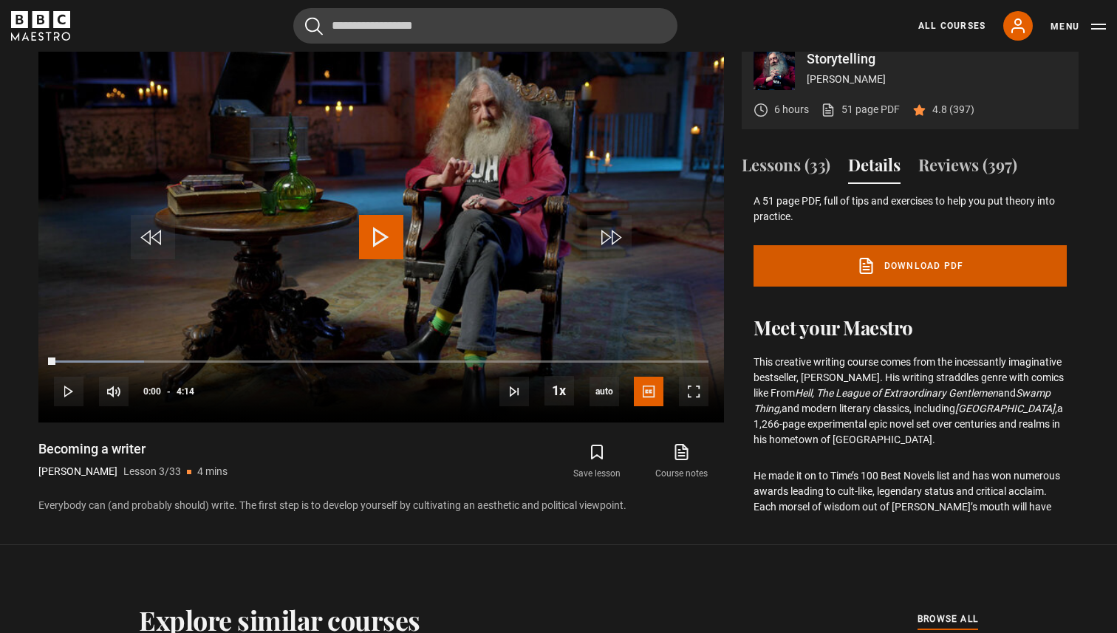
click at [951, 254] on link "Download PDF" at bounding box center [910, 265] width 313 height 41
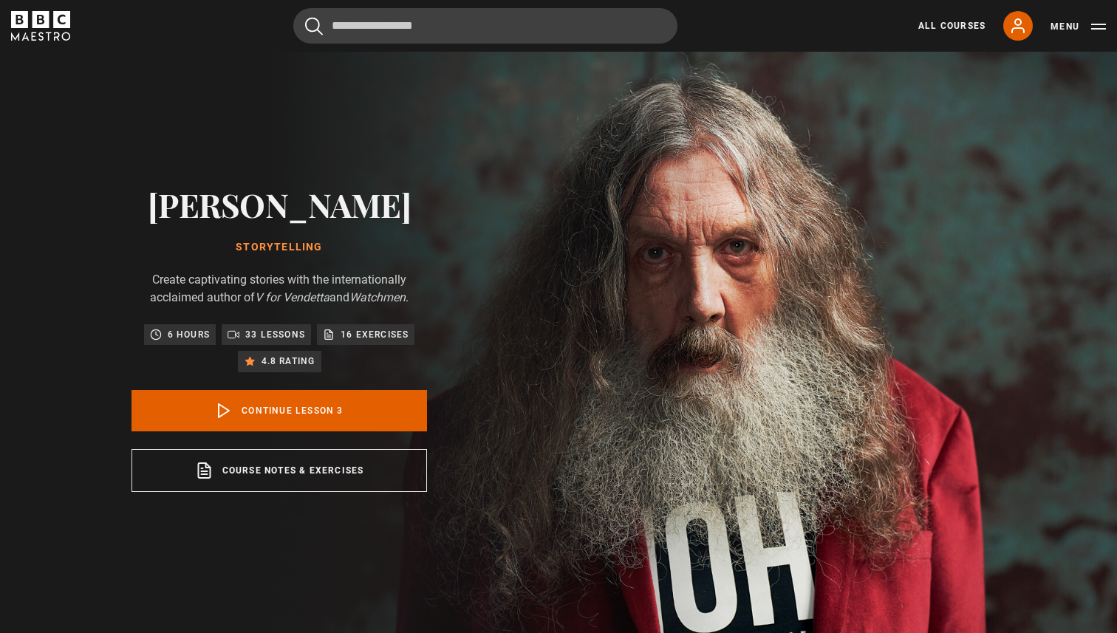
scroll to position [0, 0]
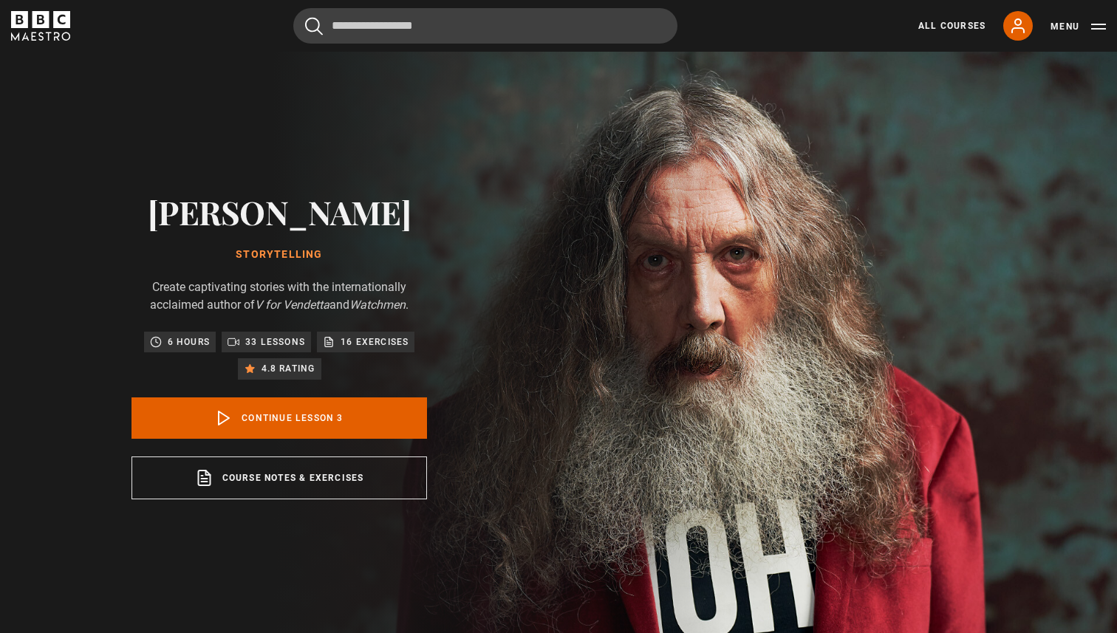
click at [296, 214] on h2 "[PERSON_NAME]" at bounding box center [280, 212] width 296 height 38
click at [966, 26] on link "All Courses" at bounding box center [951, 25] width 67 height 13
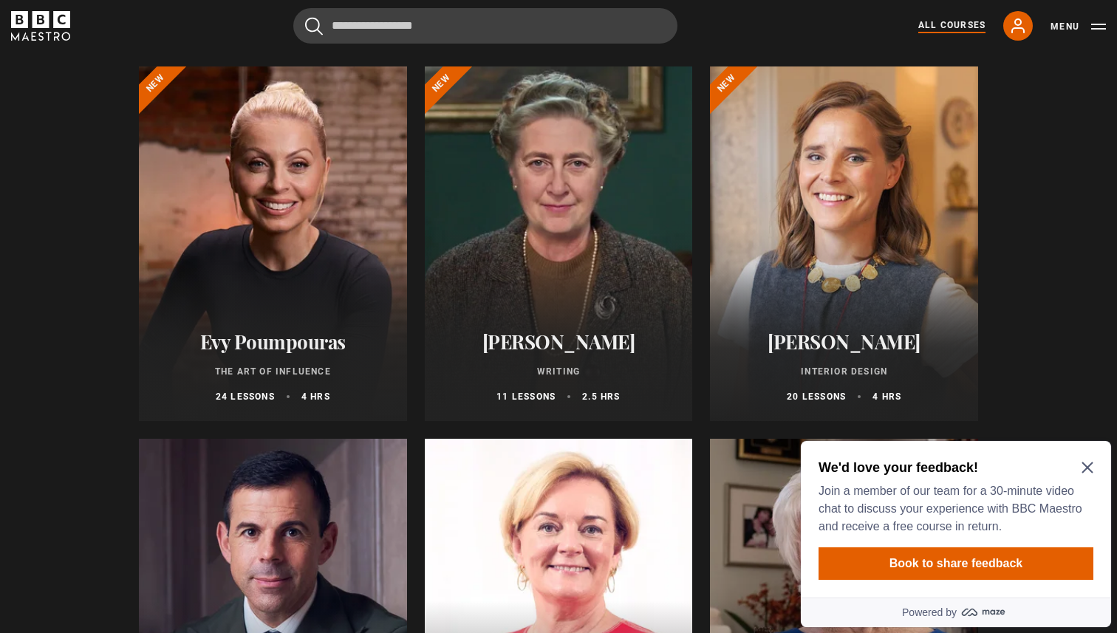
scroll to position [171, 0]
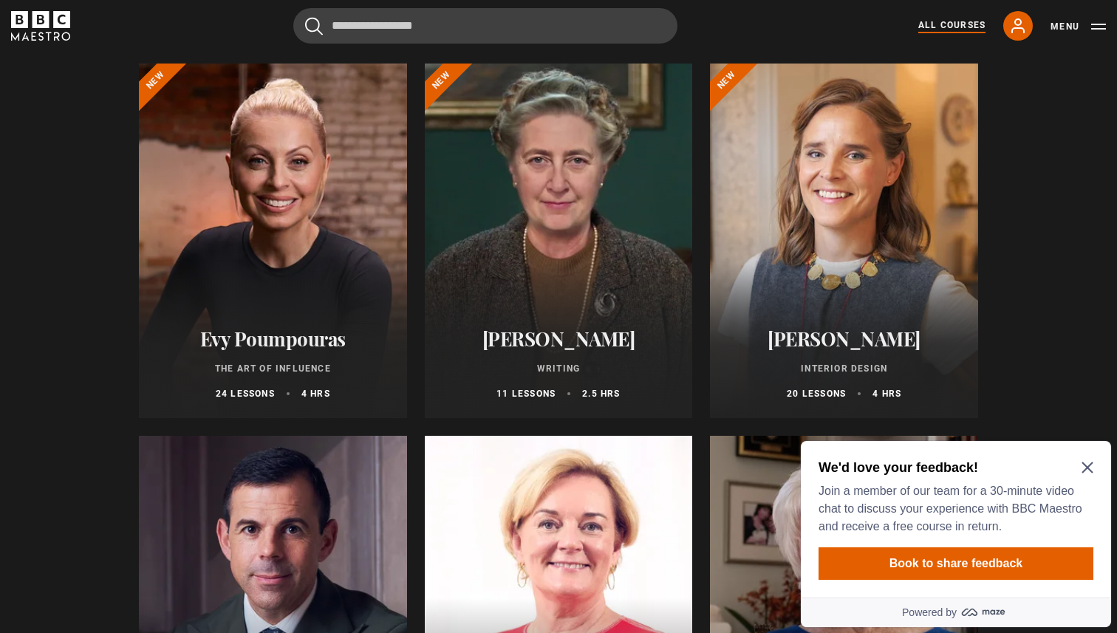
click at [1087, 469] on icon "Close Maze Prompt" at bounding box center [1087, 468] width 11 height 11
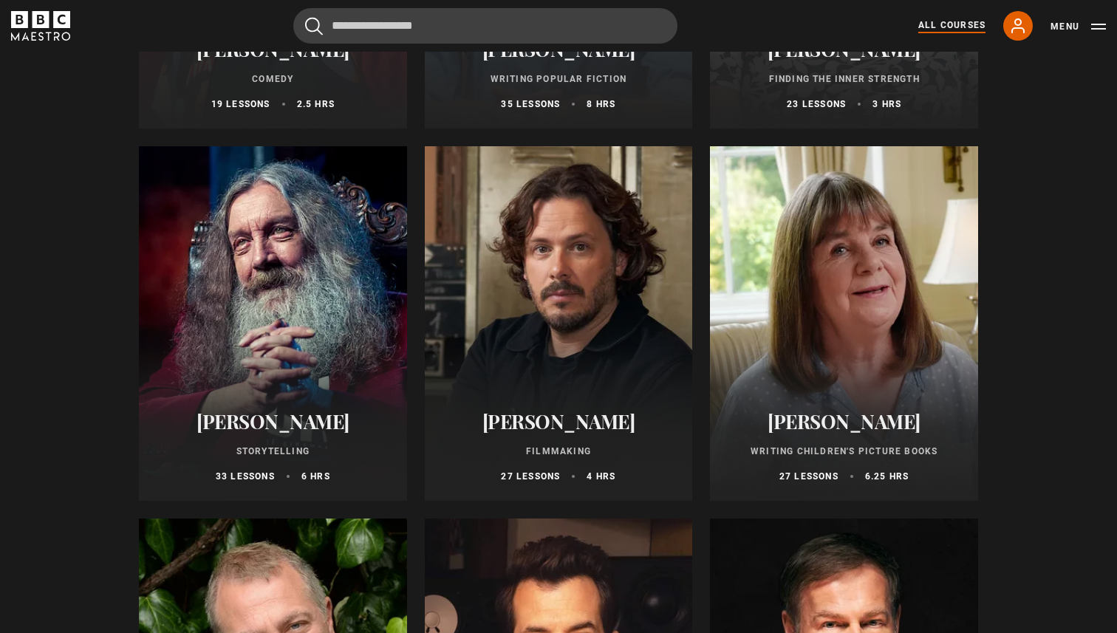
scroll to position [3824, 0]
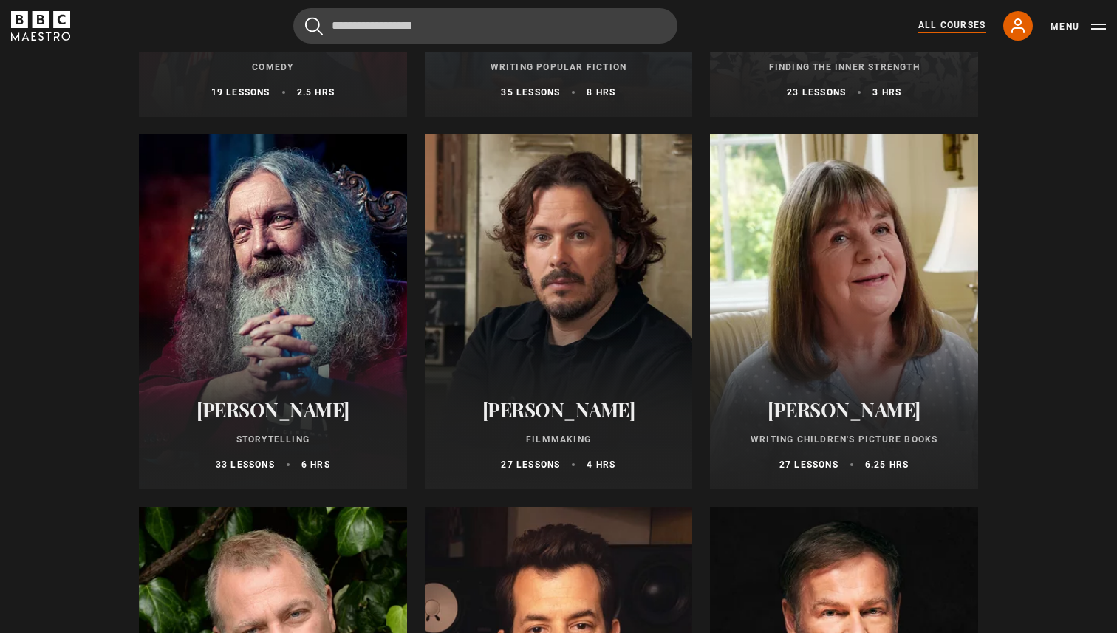
click at [248, 300] on div at bounding box center [273, 311] width 268 height 355
click at [287, 437] on p "Storytelling" at bounding box center [273, 439] width 233 height 13
click at [302, 408] on h2 "[PERSON_NAME]" at bounding box center [273, 409] width 233 height 23
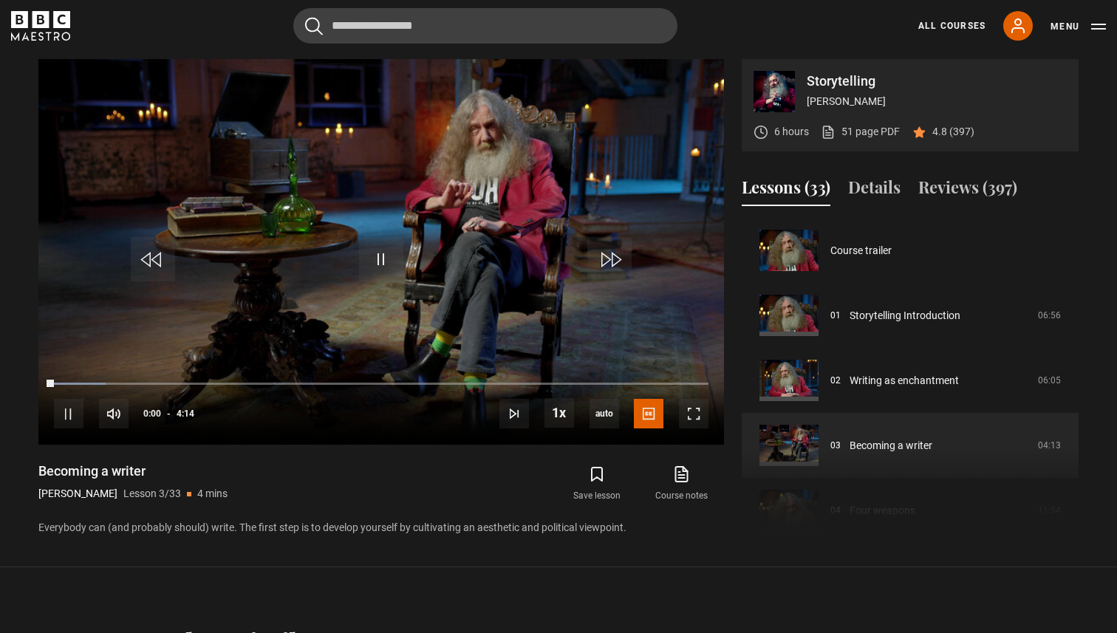
scroll to position [130, 0]
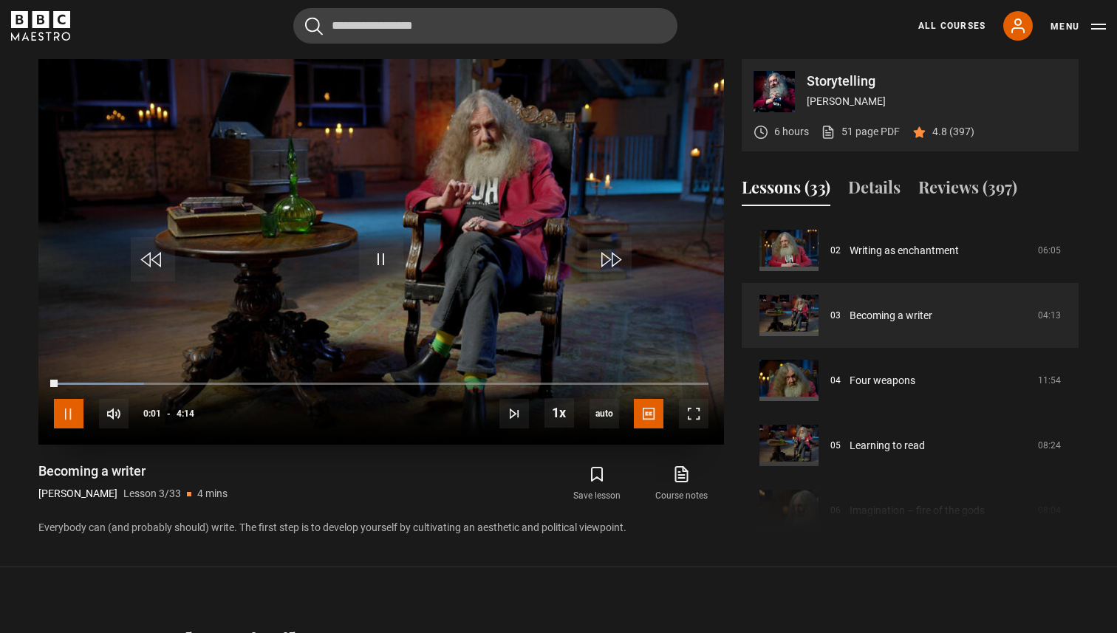
click at [64, 422] on span "Video Player" at bounding box center [69, 414] width 30 height 30
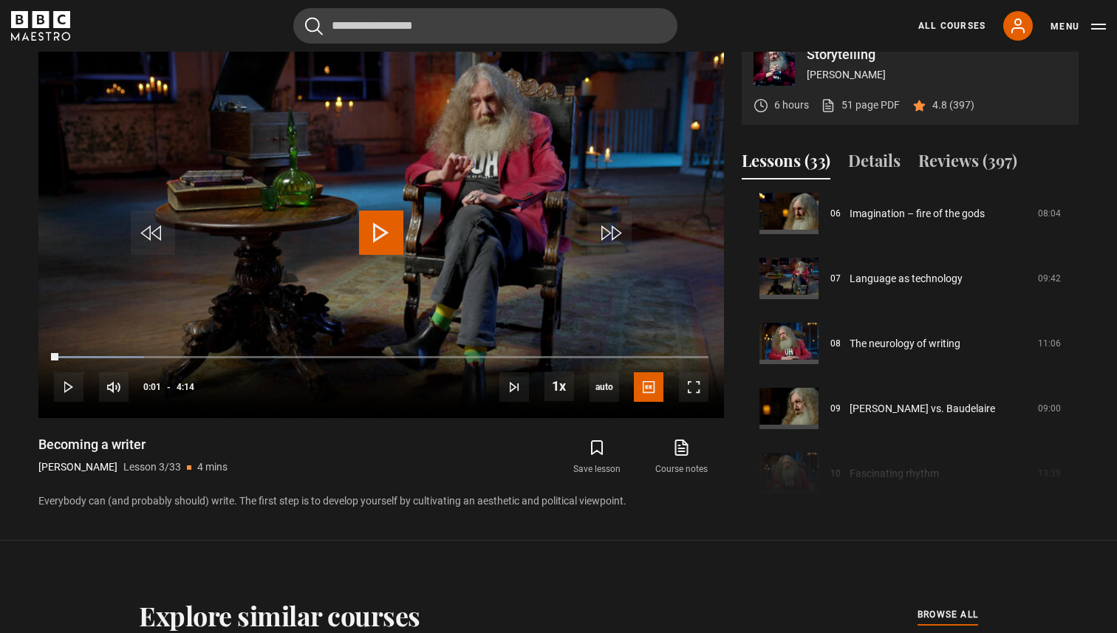
scroll to position [0, 0]
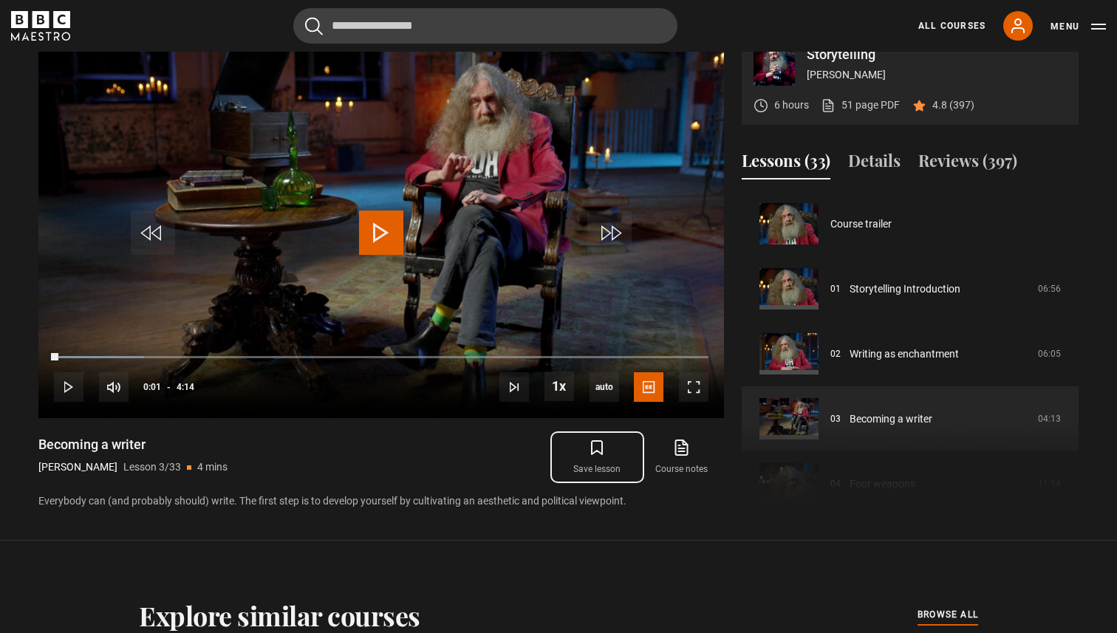
click at [606, 446] on icon "submit" at bounding box center [597, 448] width 18 height 18
click at [602, 450] on icon "submit" at bounding box center [597, 447] width 10 height 13
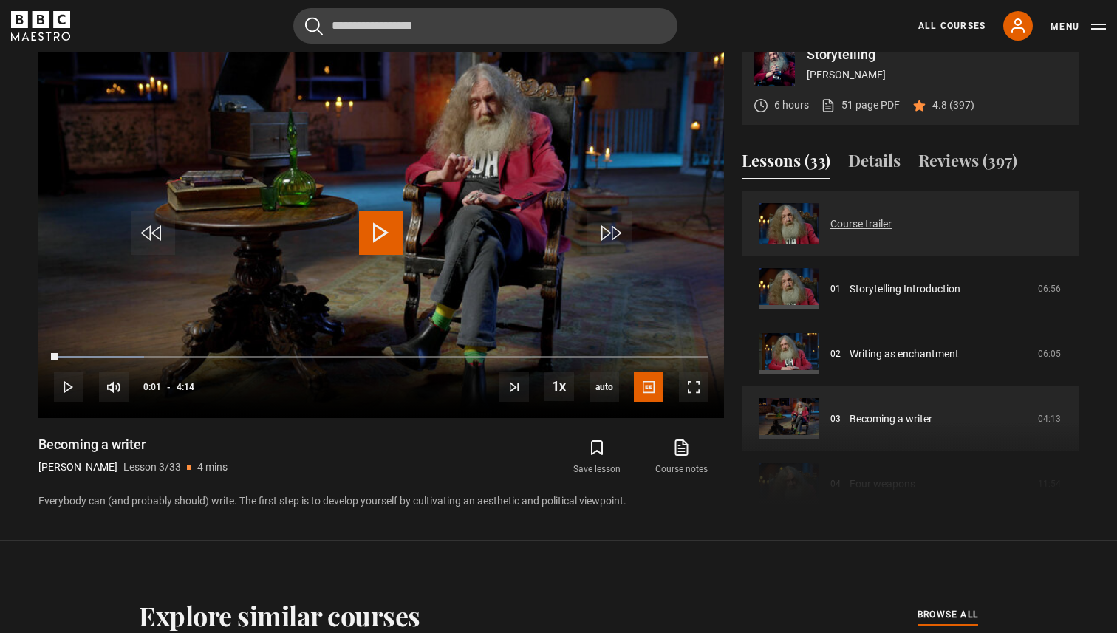
click at [892, 232] on link "Course trailer" at bounding box center [861, 224] width 61 height 16
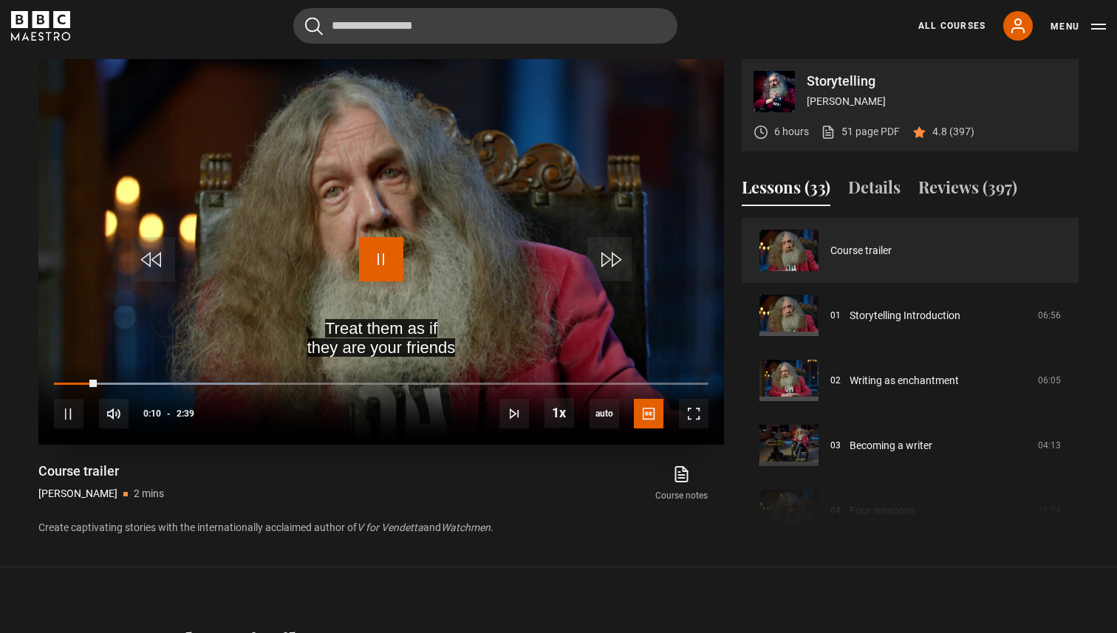
click at [386, 251] on span "Video Player" at bounding box center [381, 259] width 44 height 44
click at [1068, 26] on button "Menu" at bounding box center [1078, 26] width 55 height 15
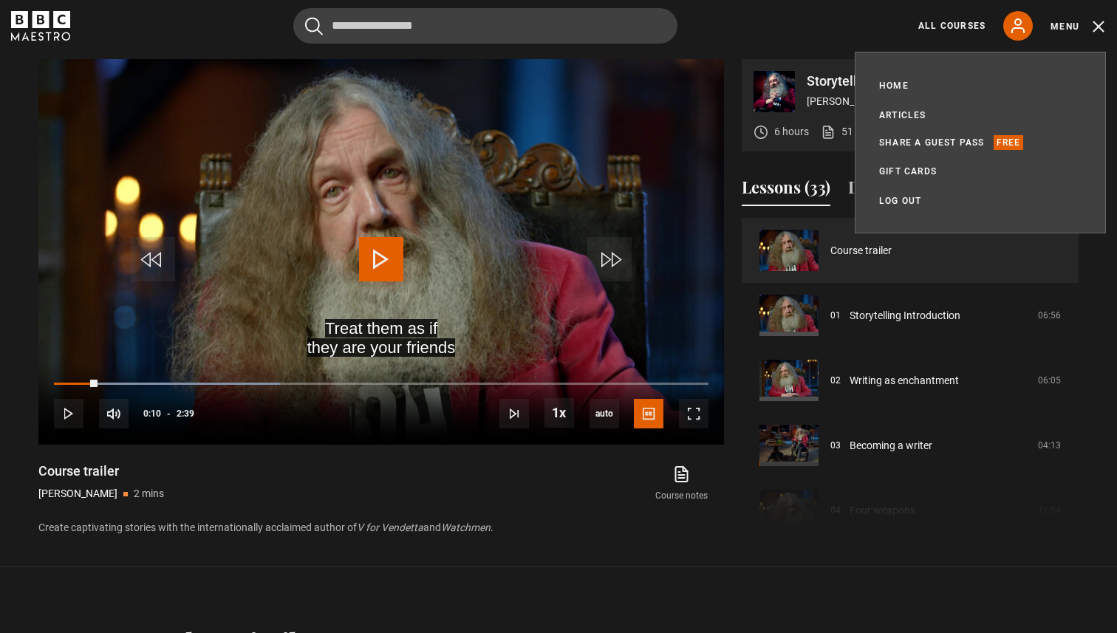
click at [850, 23] on div "Cancel Courses Previous courses Next courses Agatha Christie Writing 12 Related…" at bounding box center [558, 25] width 1095 height 35
click at [575, 433] on div "10s Skip Back 10 seconds Play 10s Skip Forward 10 seconds Loaded : 34.59% 2:00 …" at bounding box center [381, 404] width 686 height 82
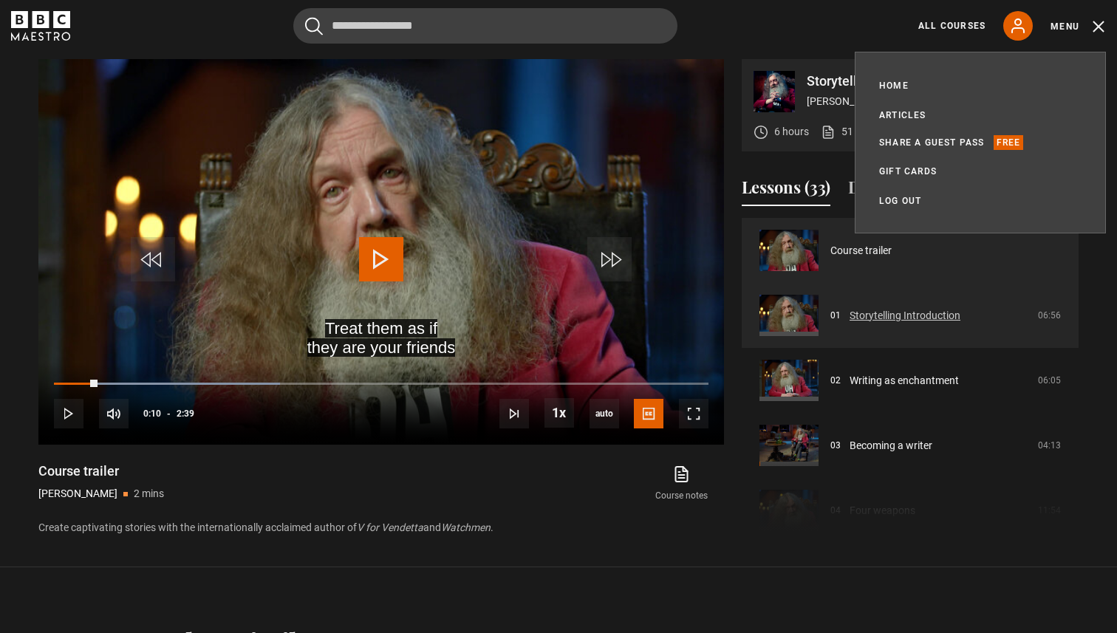
click at [859, 318] on link "Storytelling Introduction" at bounding box center [905, 316] width 111 height 16
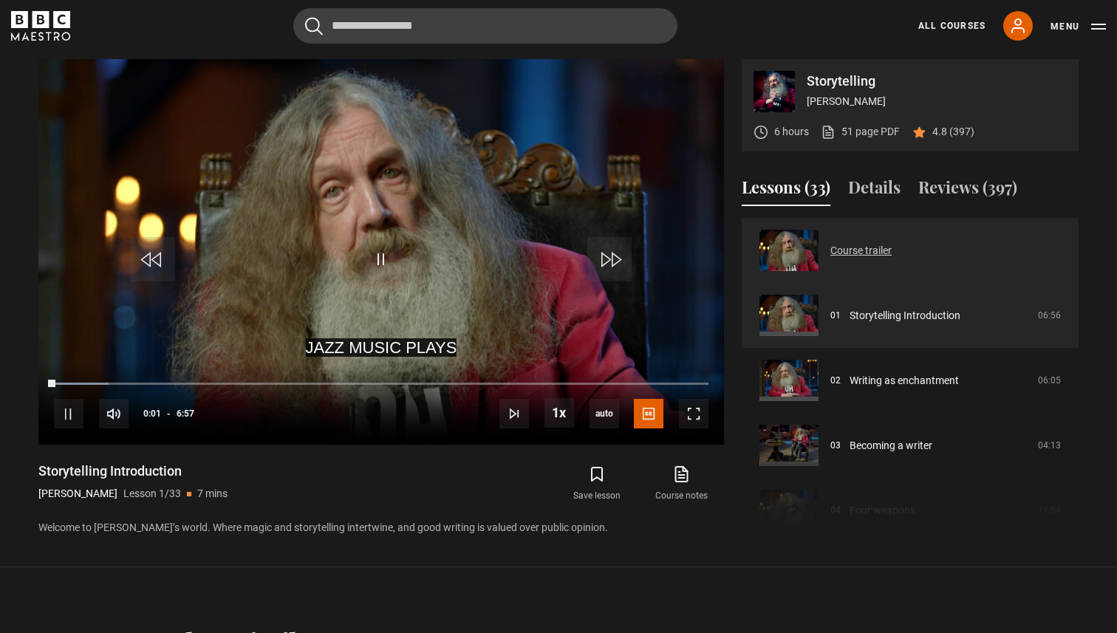
click at [864, 248] on link "Course trailer" at bounding box center [861, 251] width 61 height 16
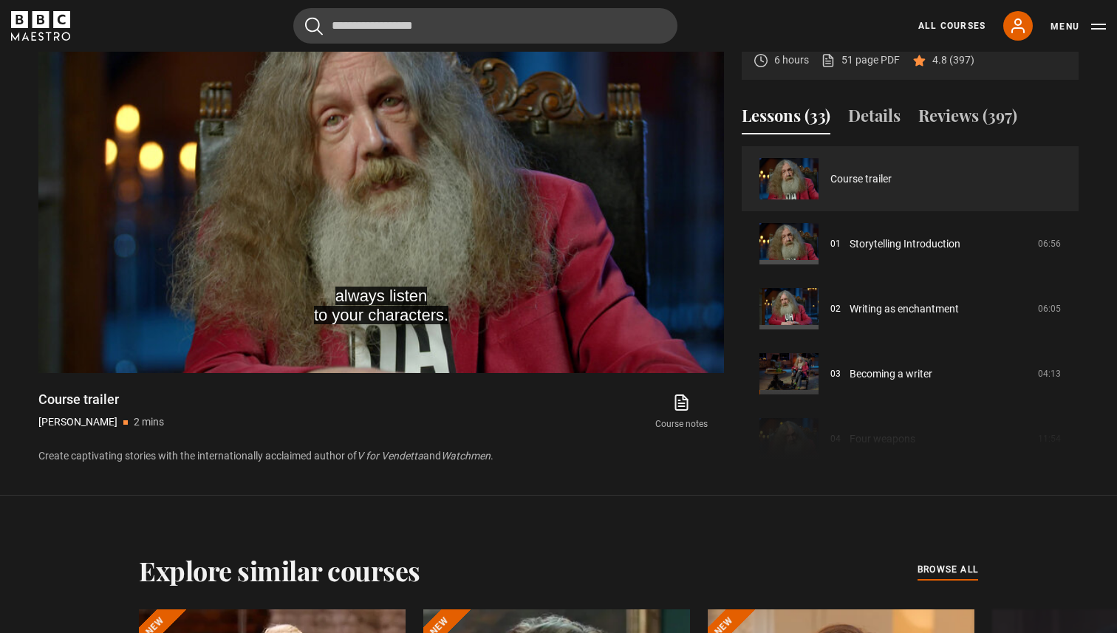
scroll to position [630, 0]
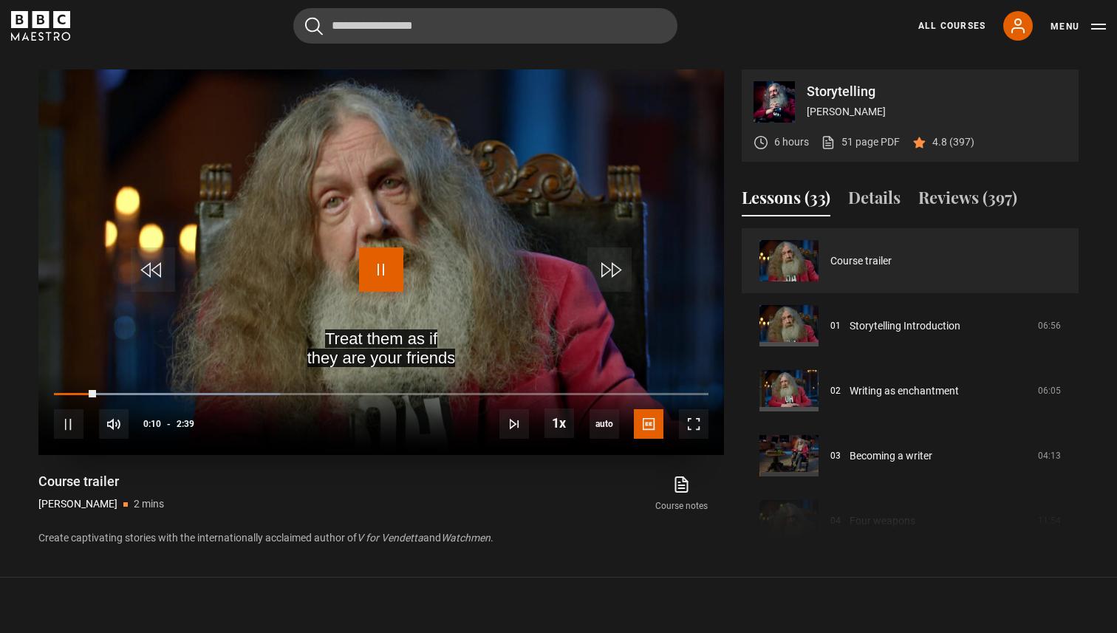
click at [379, 270] on span "Video Player" at bounding box center [381, 270] width 44 height 44
